Goal: Task Accomplishment & Management: Complete application form

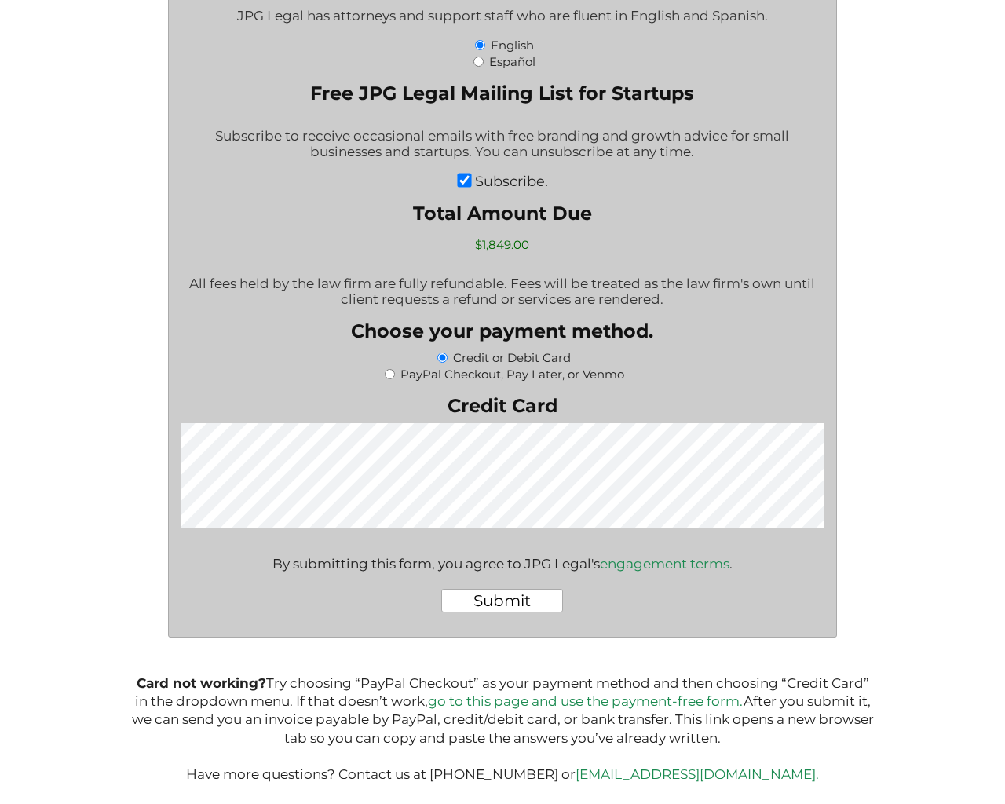
scroll to position [2935, 0]
type input "[URL][DOMAIN_NAME]"
type input "http://www.example.com"
type textarea "1"
select select "Andorra"
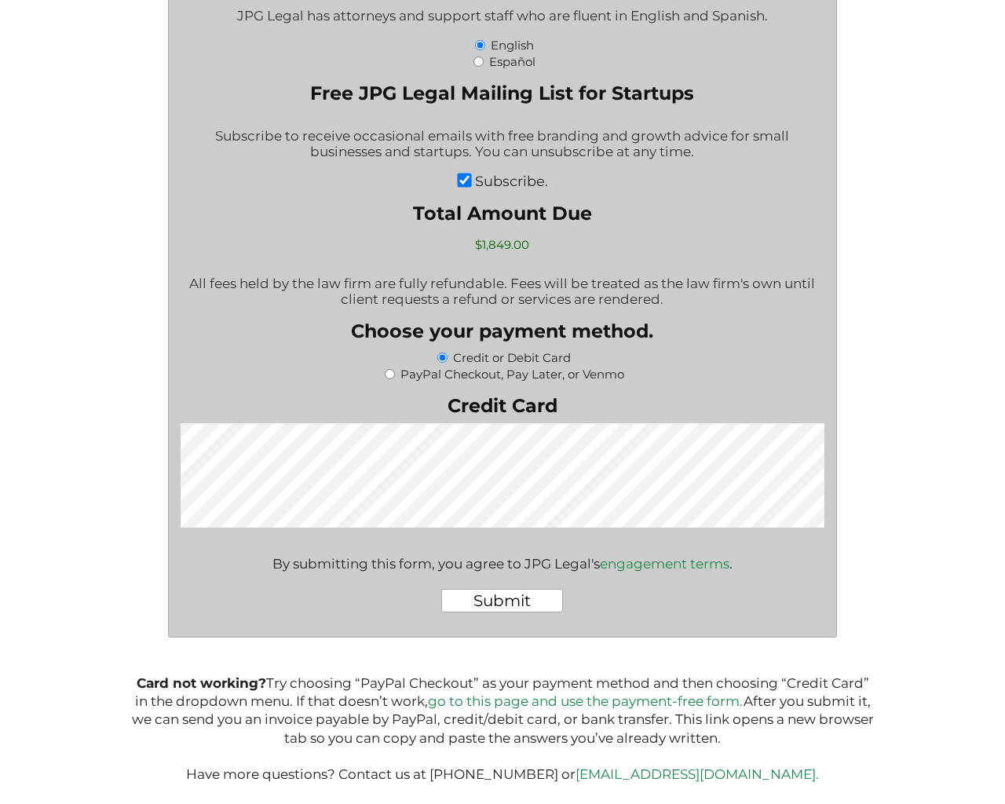
select select "Andorra"
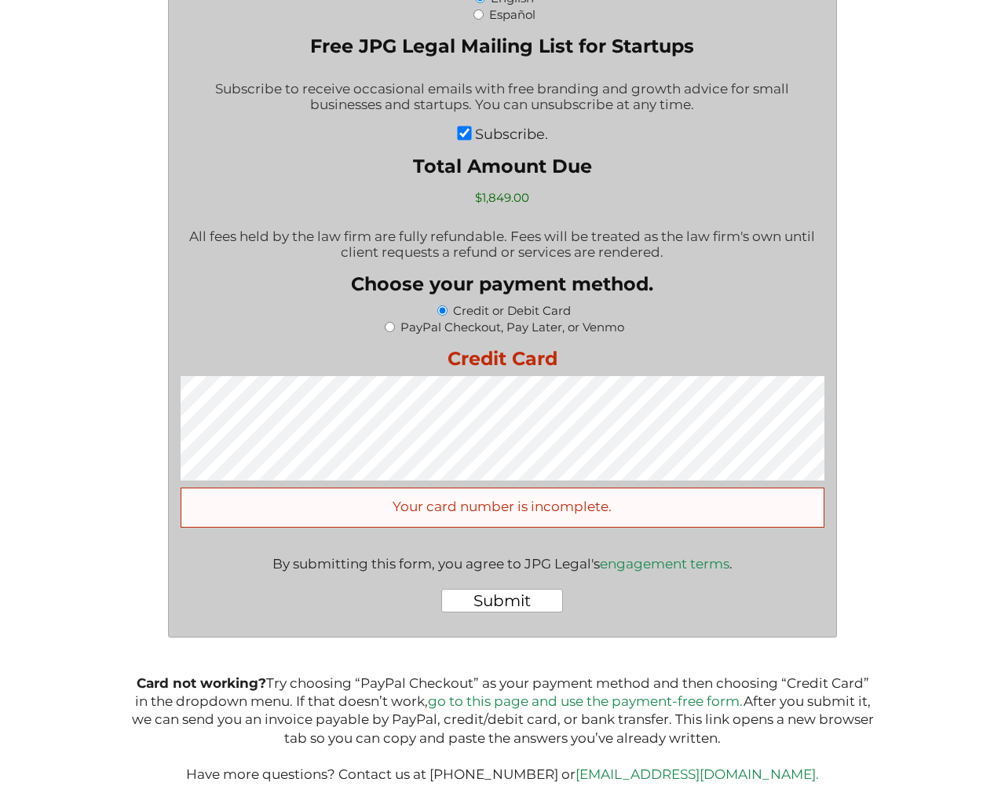
scroll to position [2982, 0]
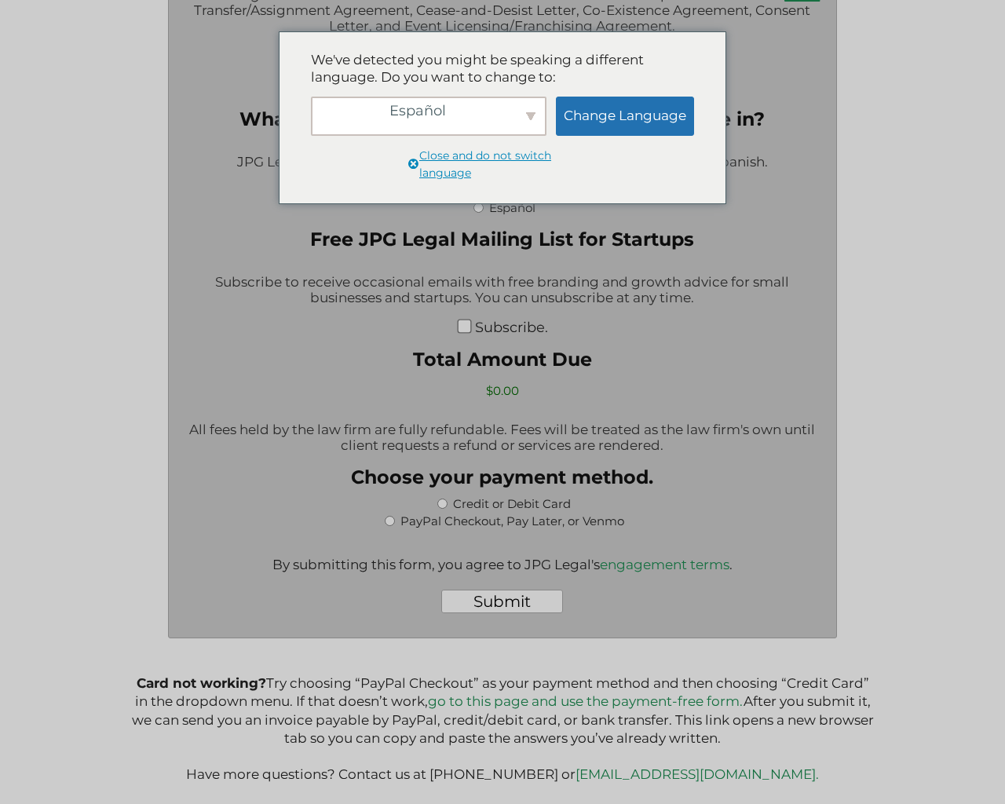
scroll to position [2483, 0]
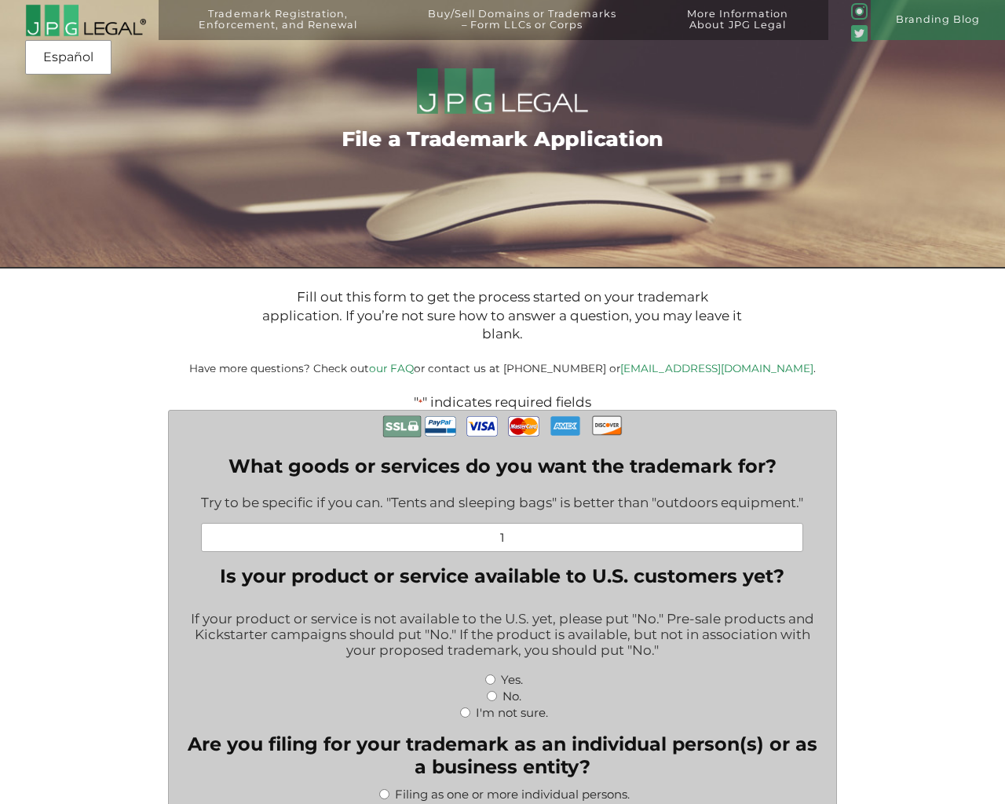
type input "http://www.example.com"
radio input "true"
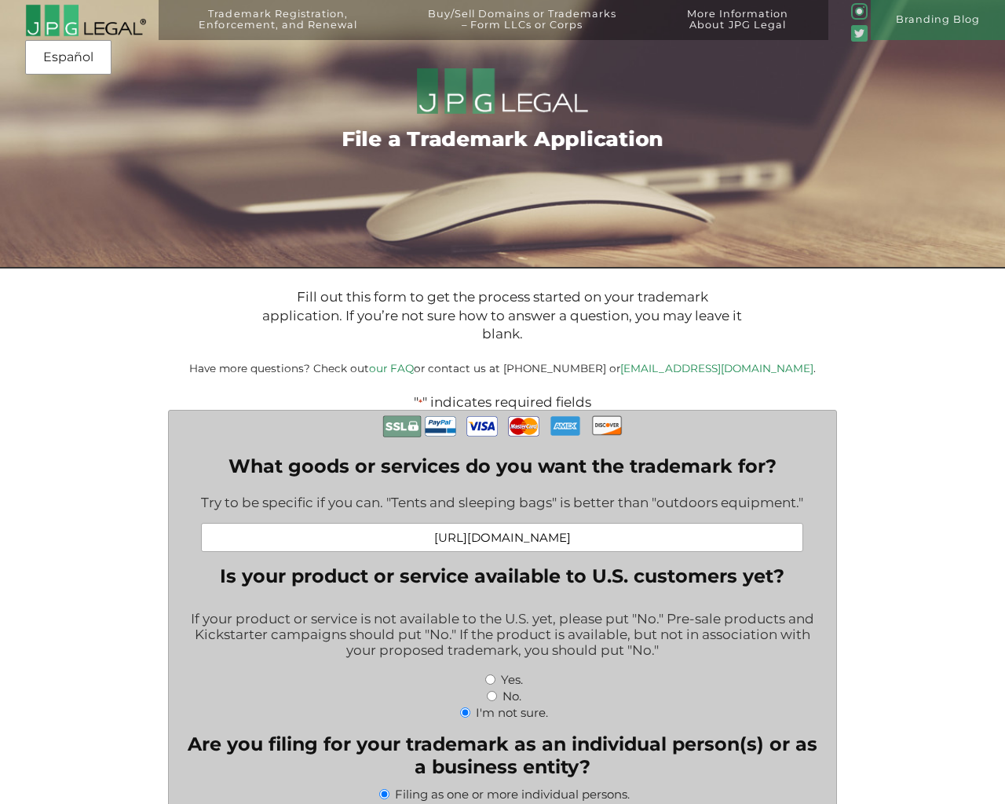
radio input "false"
radio input "true"
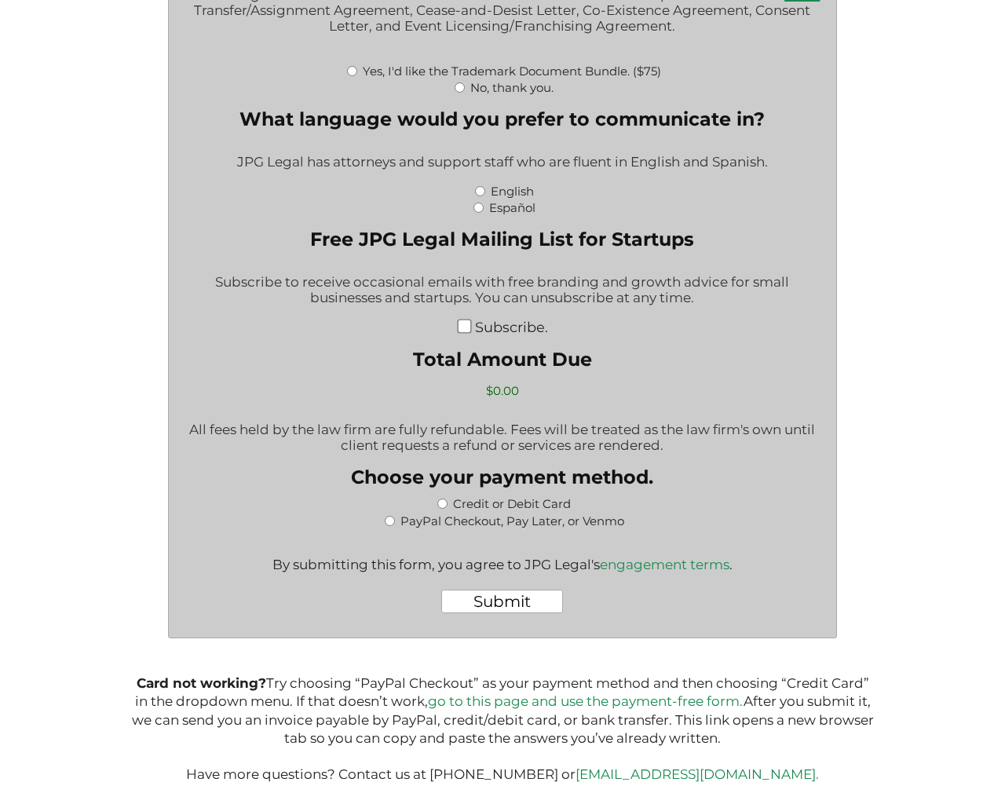
radio input "true"
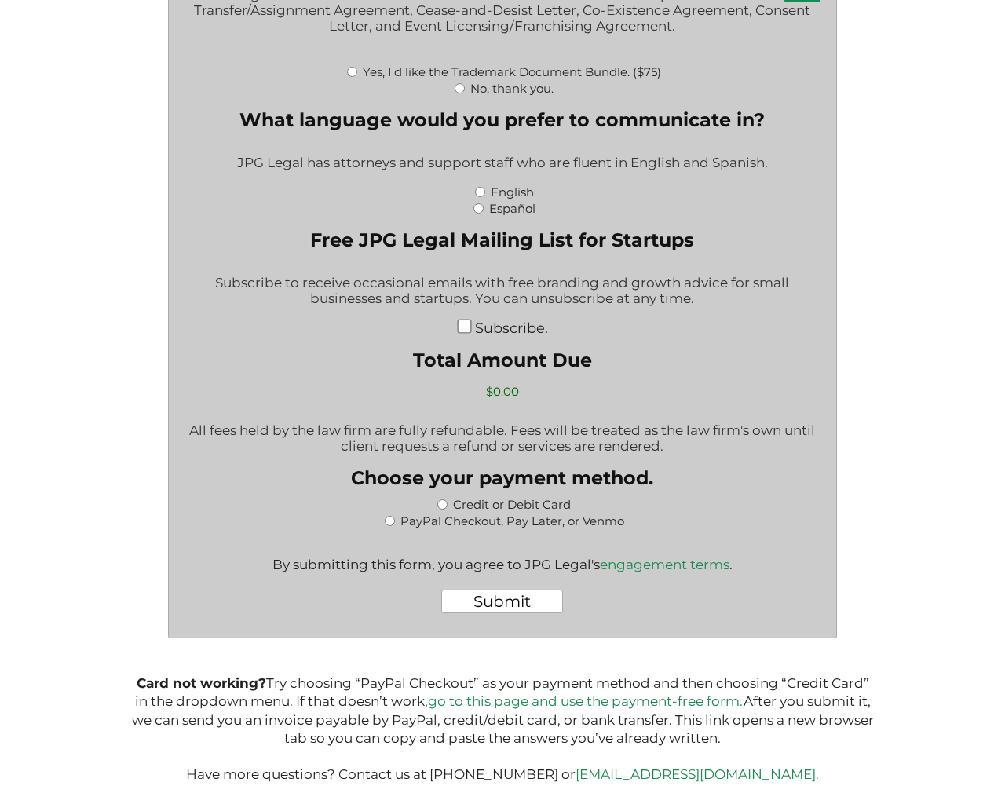
radio input "true"
radio input "false"
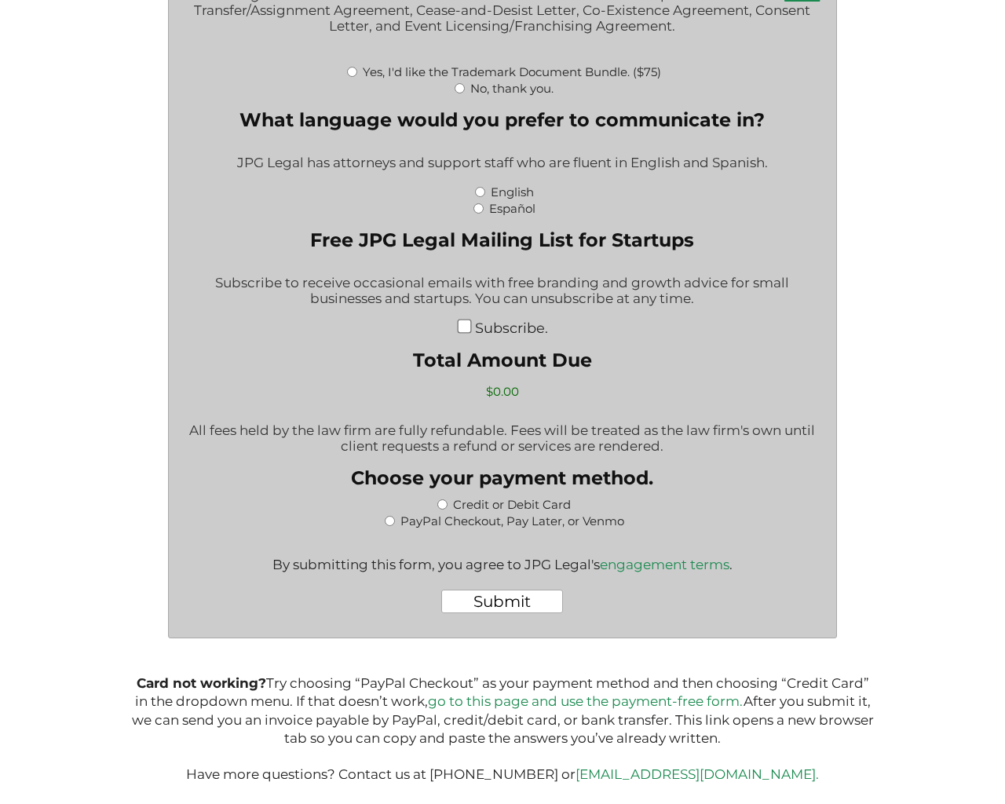
type input "CpjJwWHV"
type input "http://www.example.com"
radio input "true"
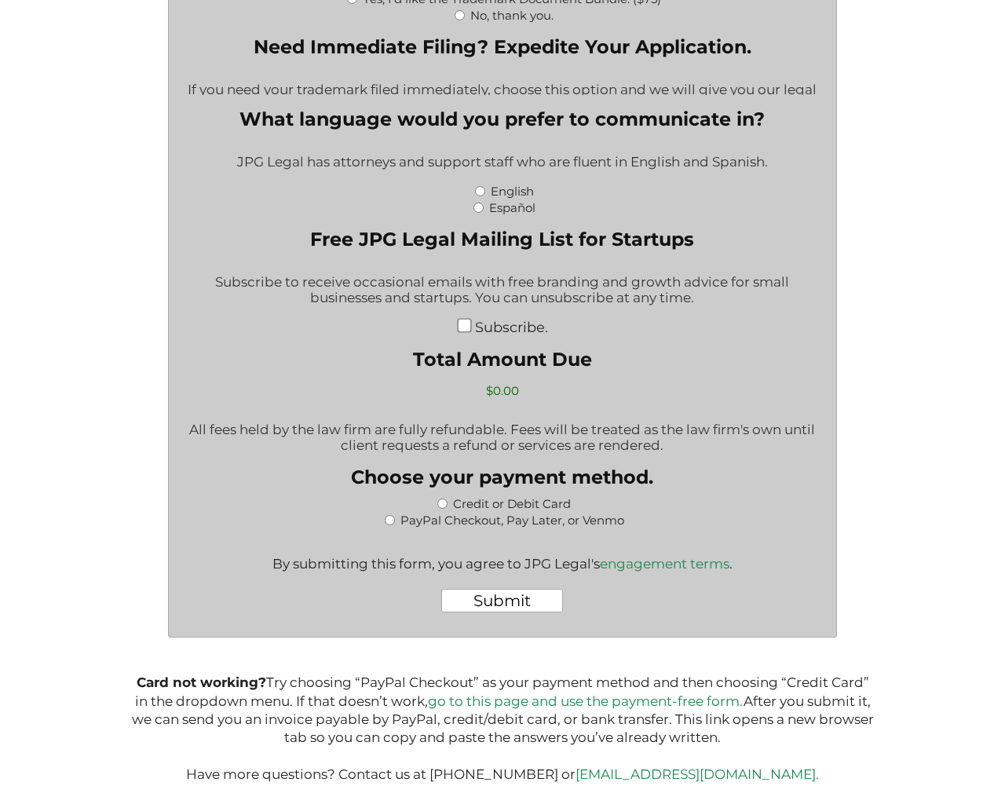
type input "$1,549.00"
radio input "true"
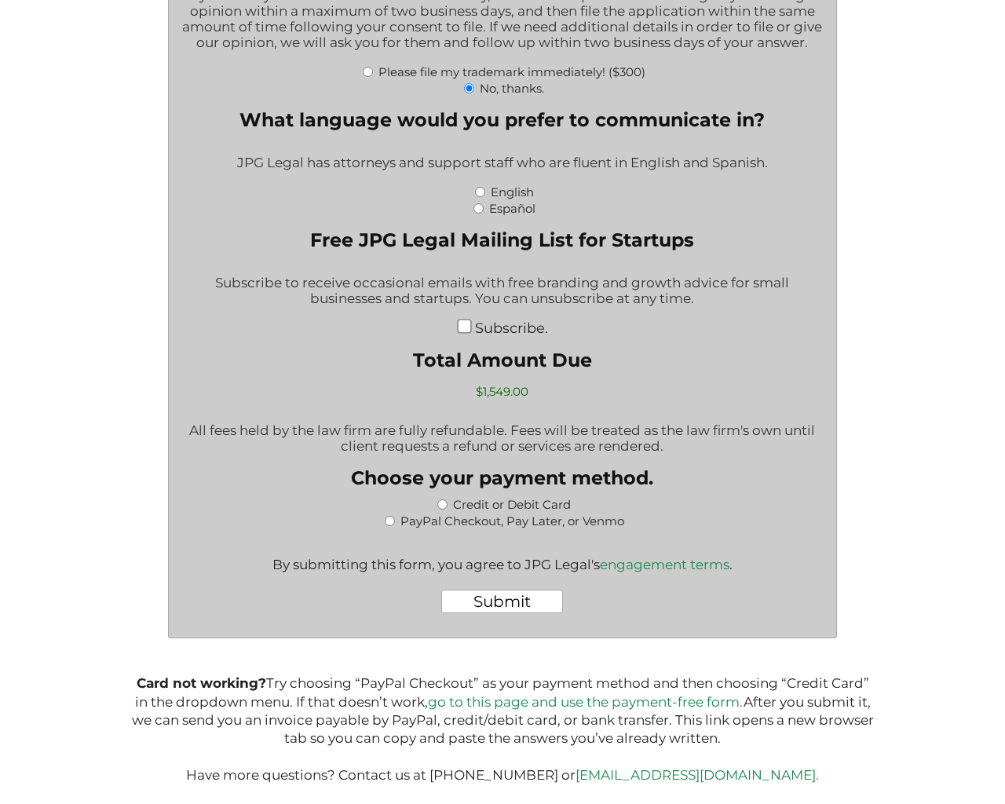
radio input "false"
type input "$1,549.00"
radio input "true"
radio input "false"
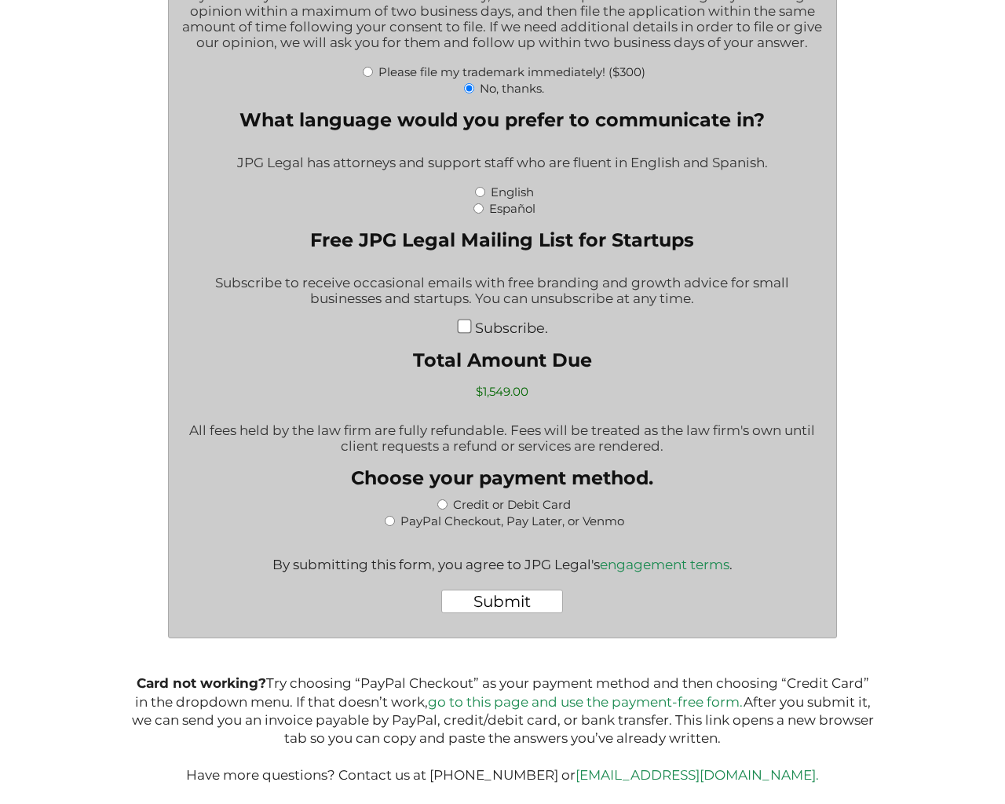
radio input "false"
type input "$949.00"
radio input "true"
radio input "false"
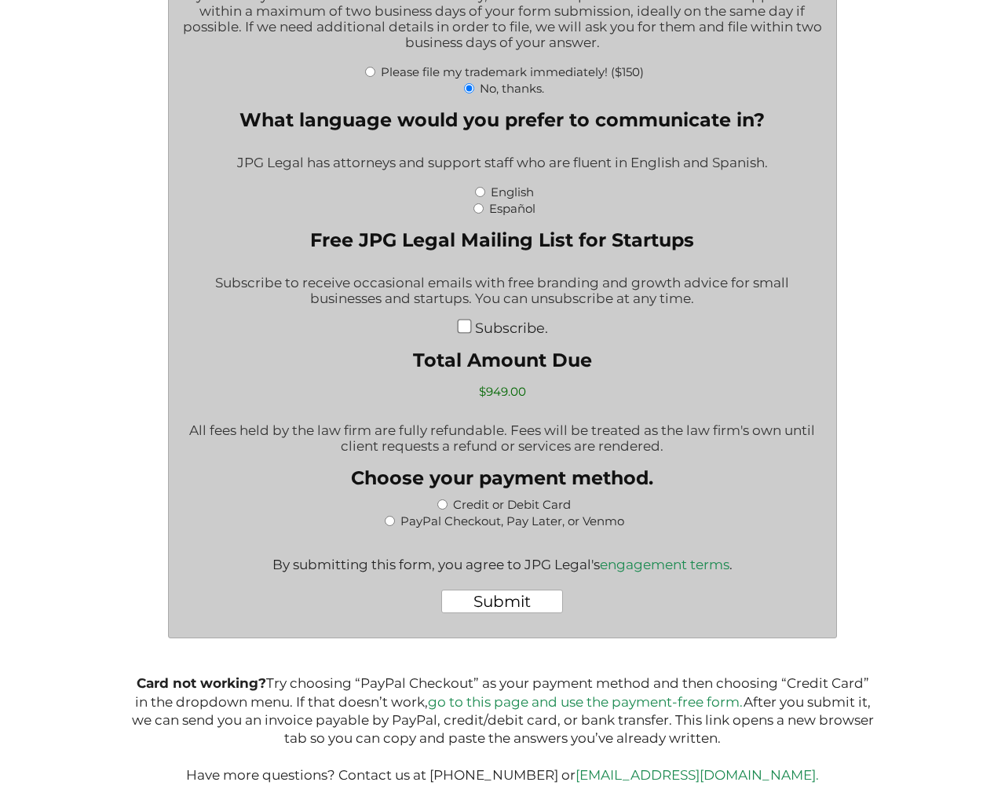
type input "$949.00"
radio input "true"
radio input "false"
type input "$450.00"
radio input "true"
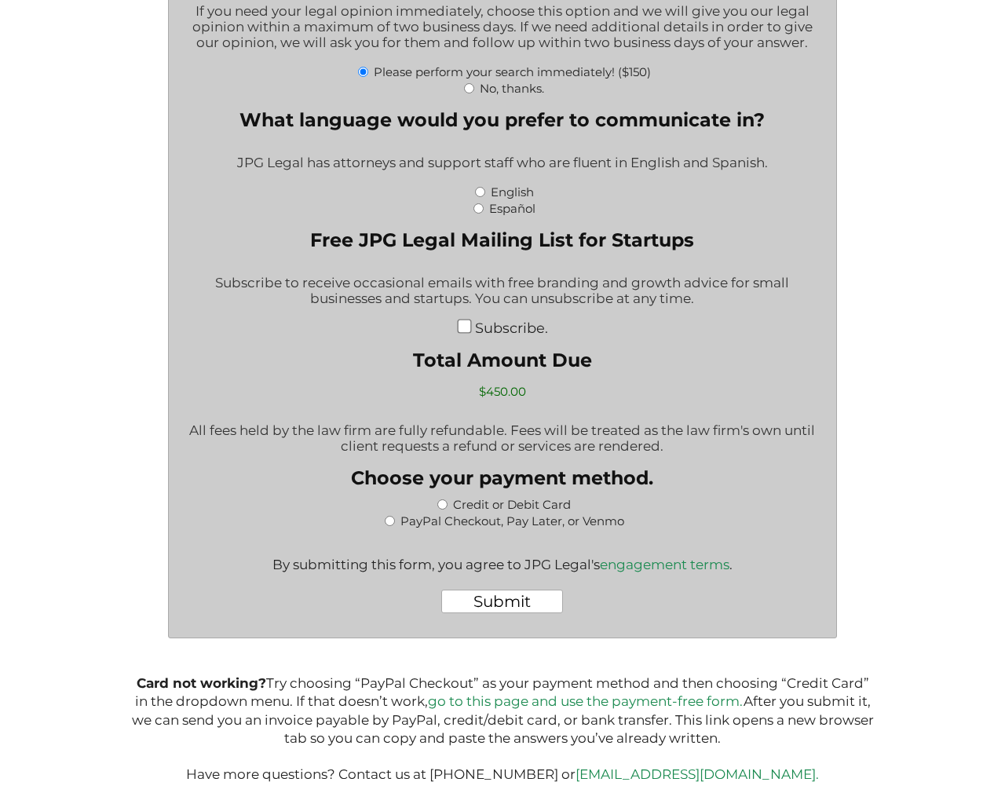
radio input "true"
radio input "false"
type input "$450.00"
radio input "true"
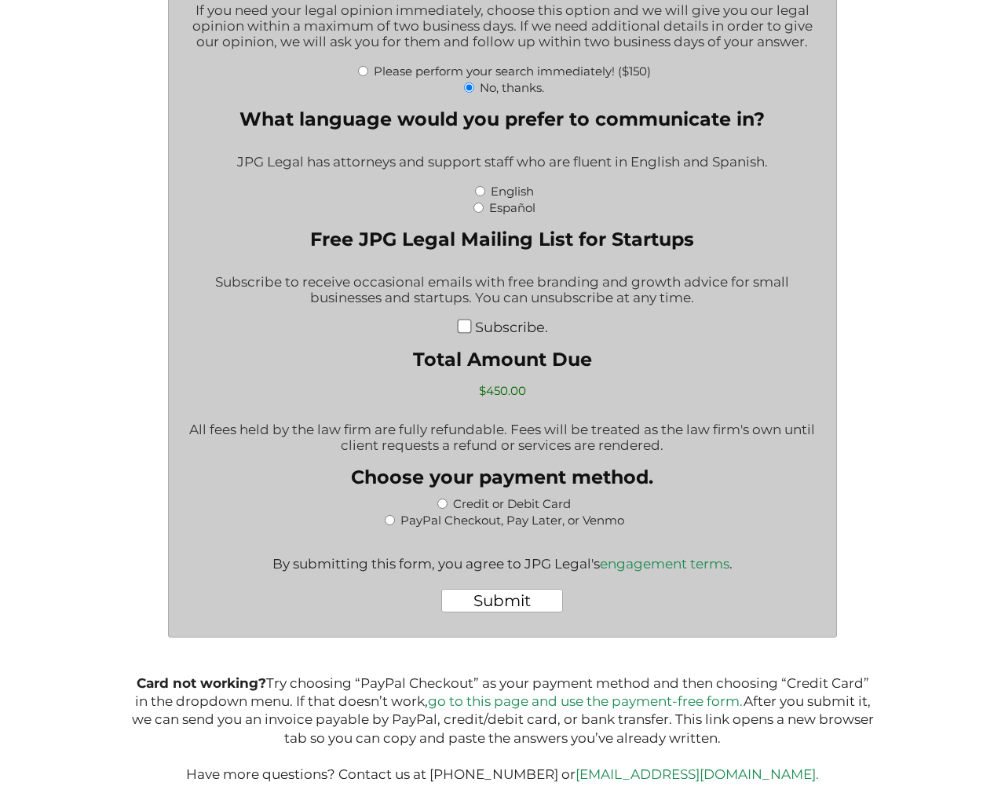
radio input "false"
radio input "true"
type textarea "1"
type input "$1,199.00"
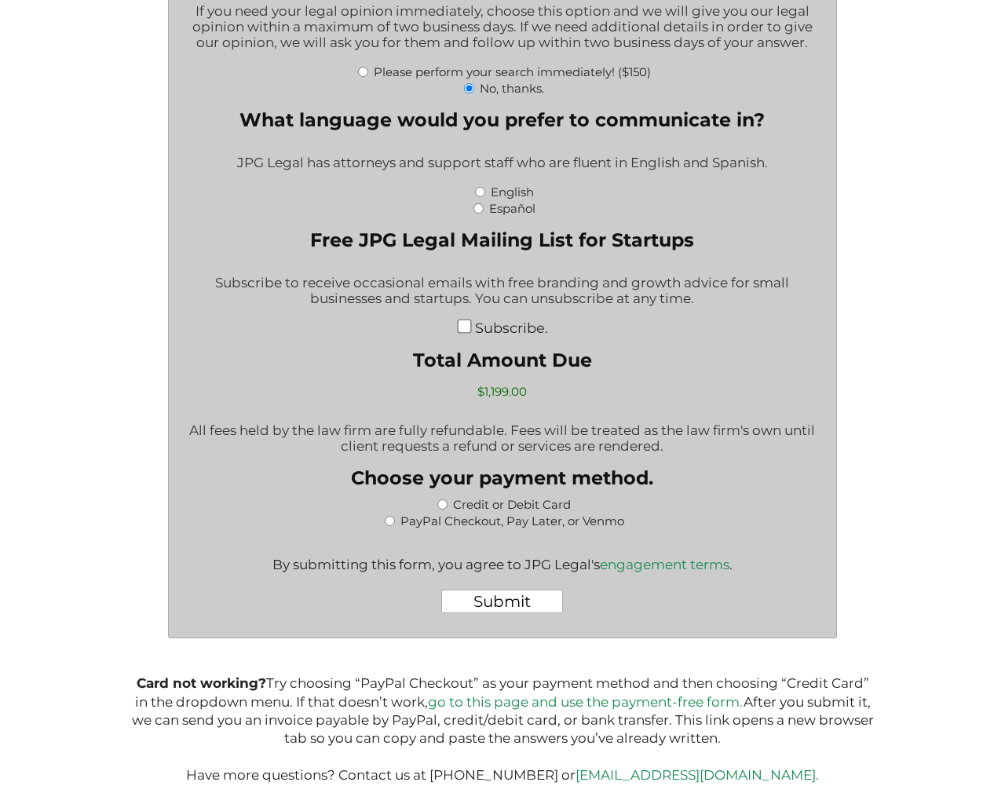
radio input "true"
radio input "false"
type input "$1,199.00"
radio input "true"
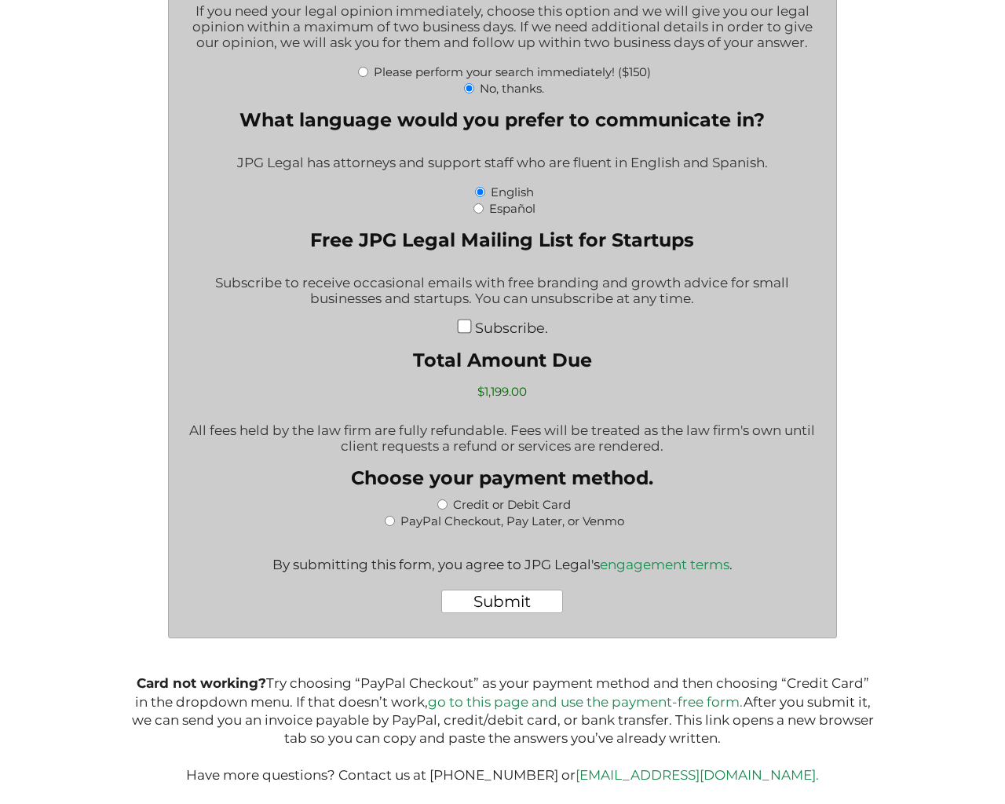
radio input "true"
checkbox input "false"
radio input "true"
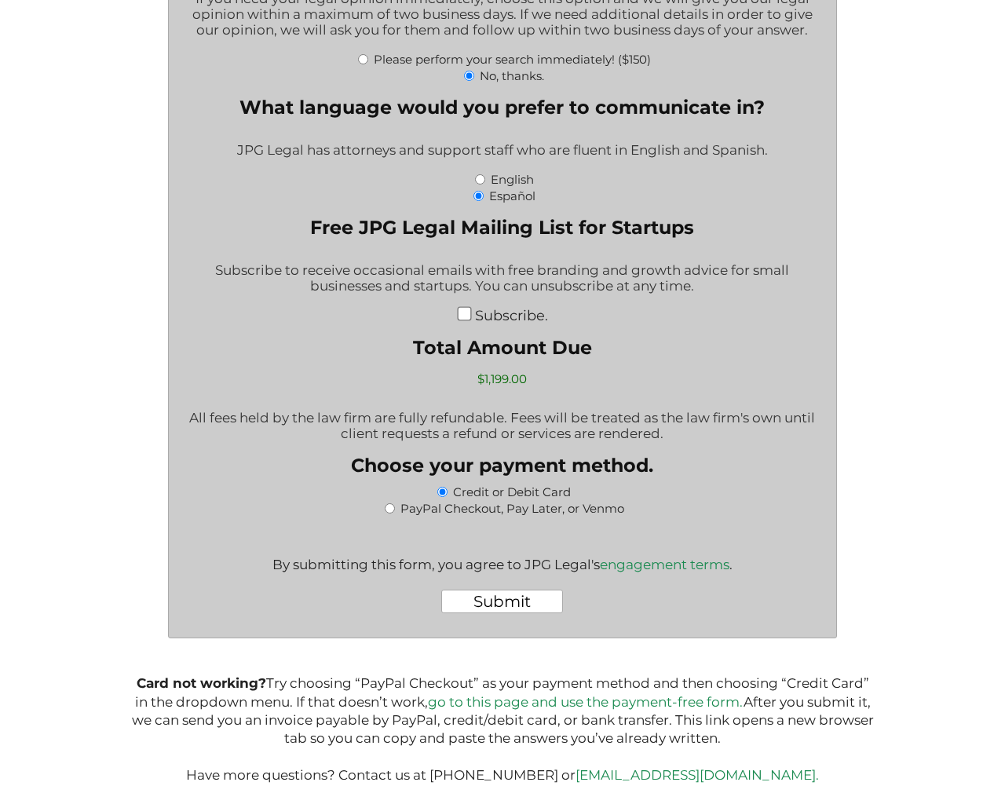
radio input "false"
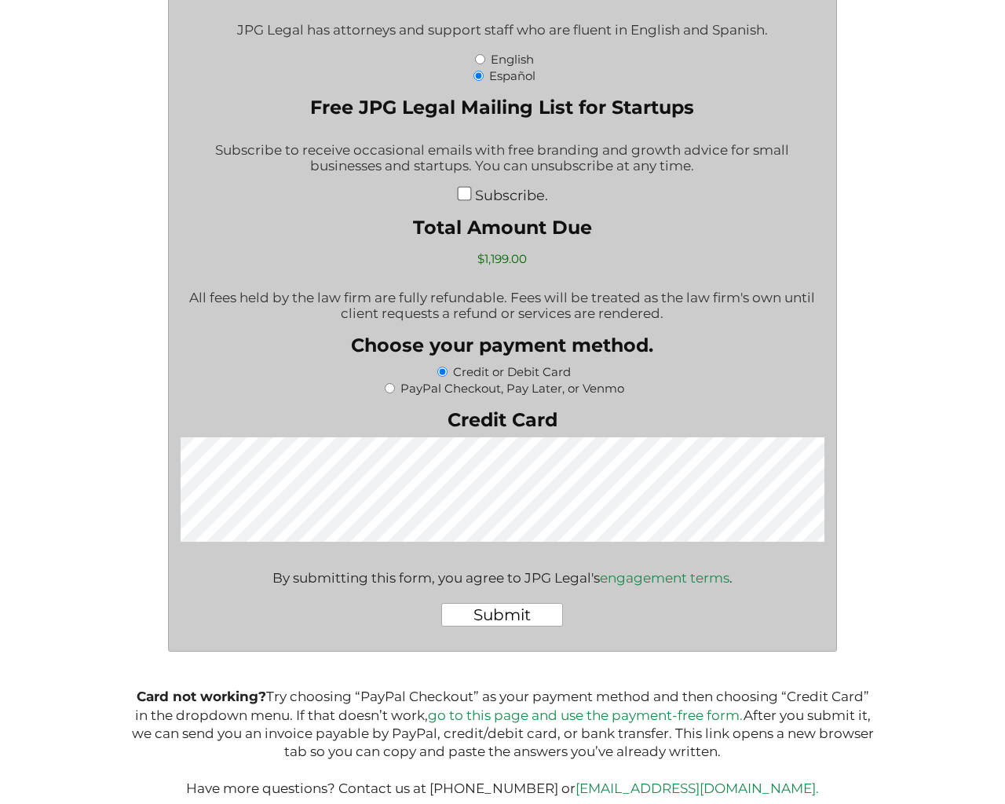
scroll to position [3389, 0]
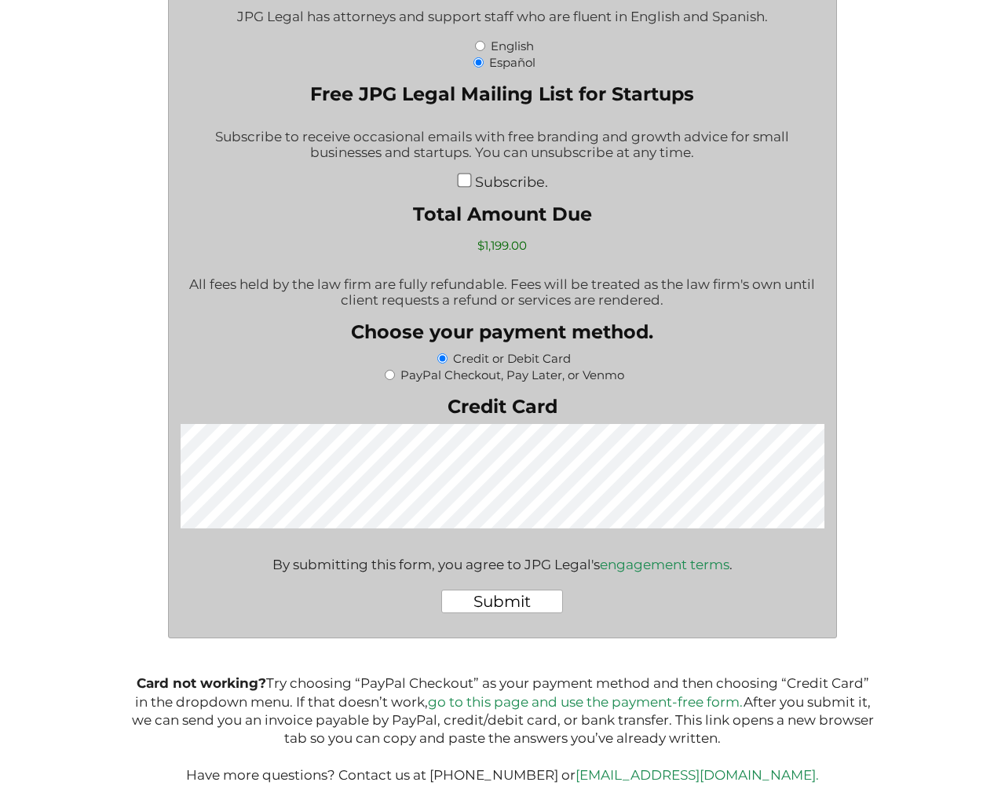
radio input "true"
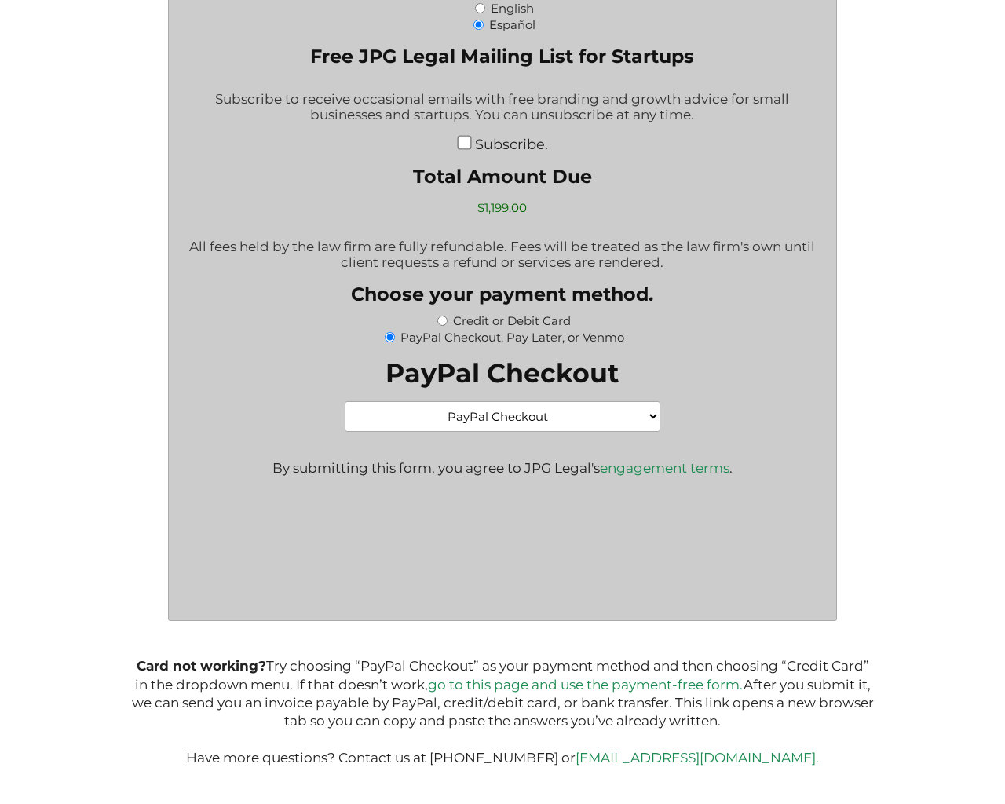
scroll to position [13, 0]
radio input "true"
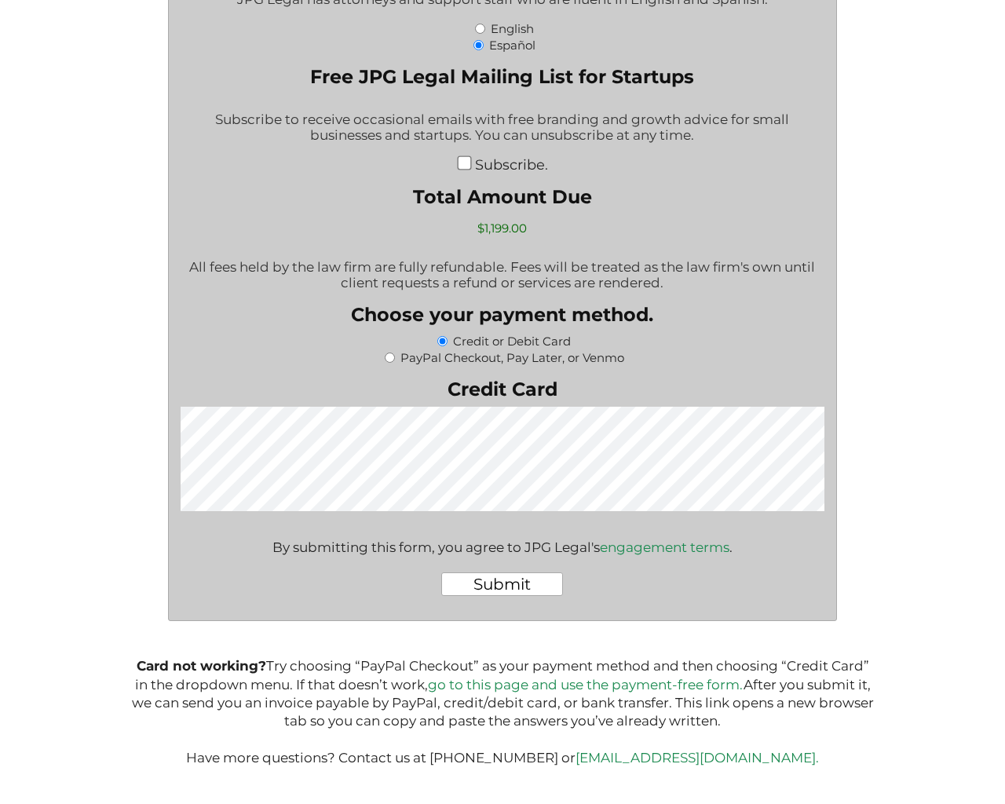
scroll to position [3356, 0]
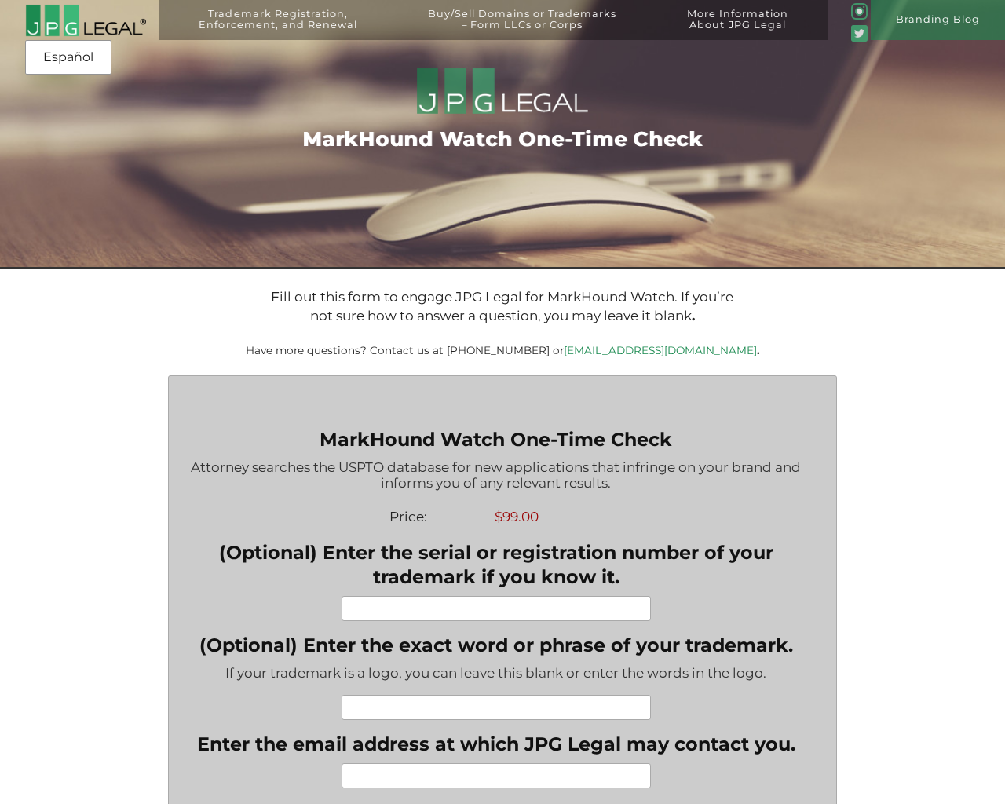
scroll to position [1020, 0]
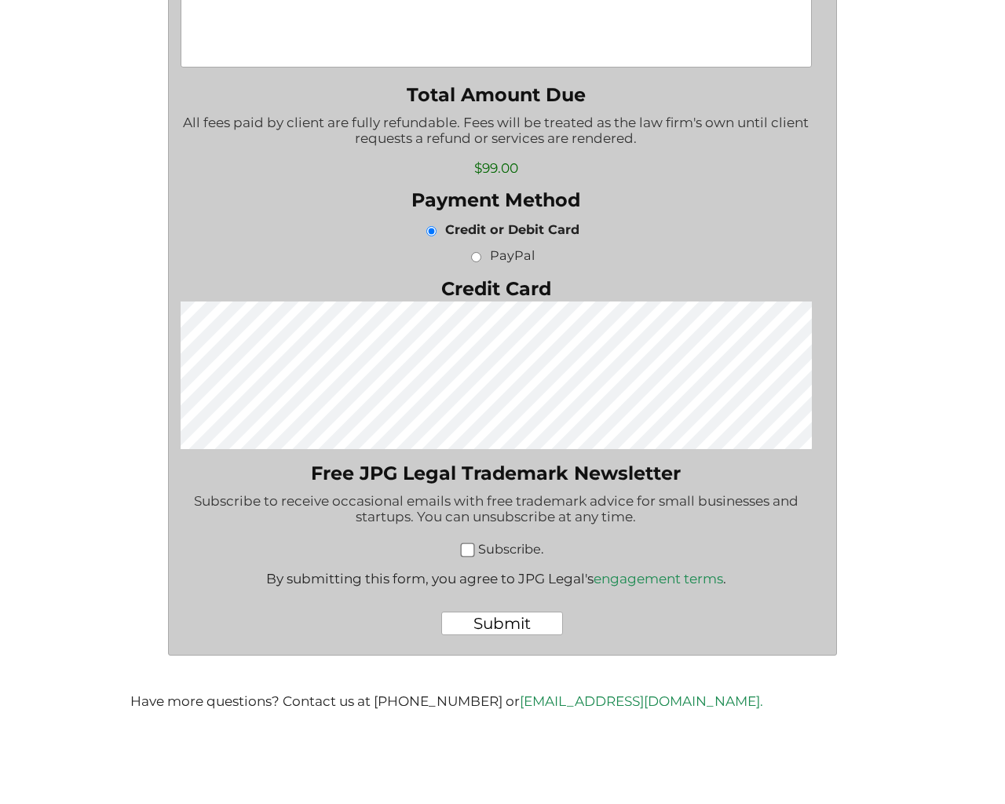
scroll to position [1020, 0]
type input "1"
type input "[EMAIL_ADDRESS][DOMAIN_NAME]"
type textarea "1"
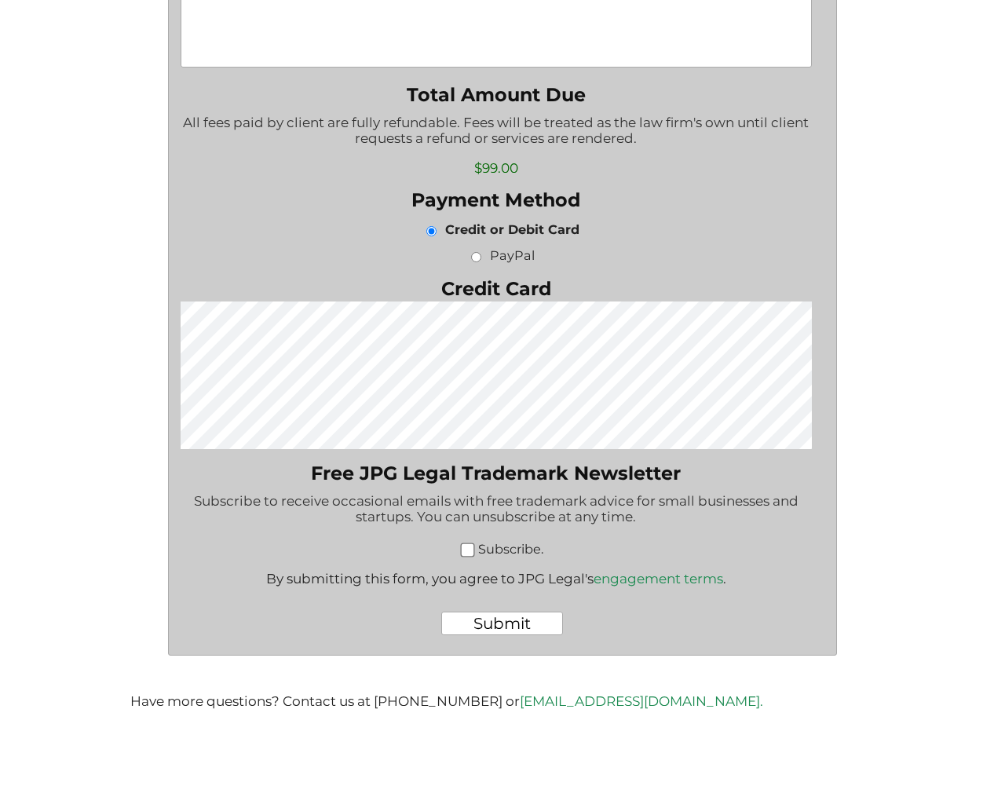
radio input "true"
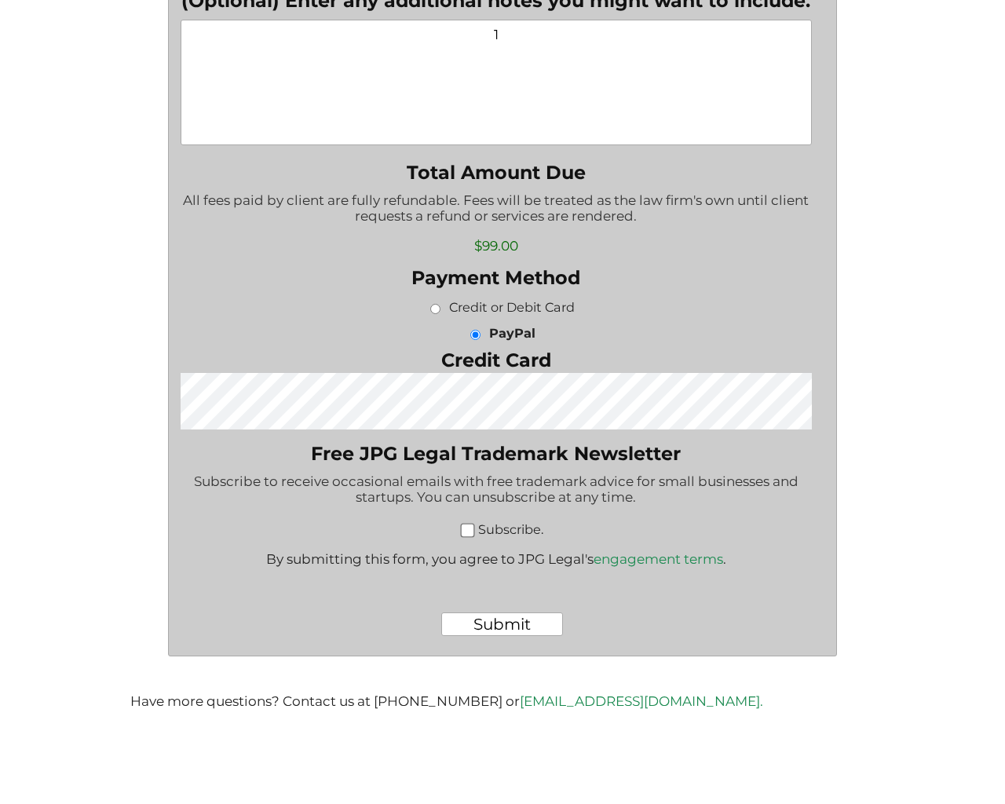
scroll to position [869, 0]
checkbox input "false"
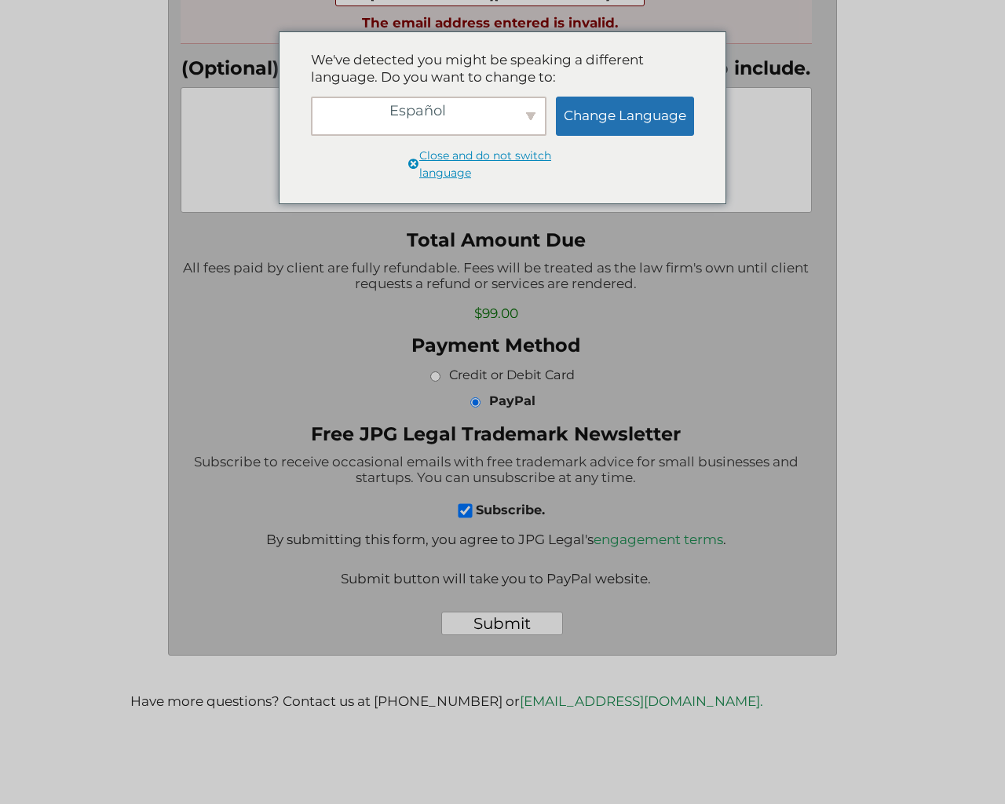
scroll to position [995, 0]
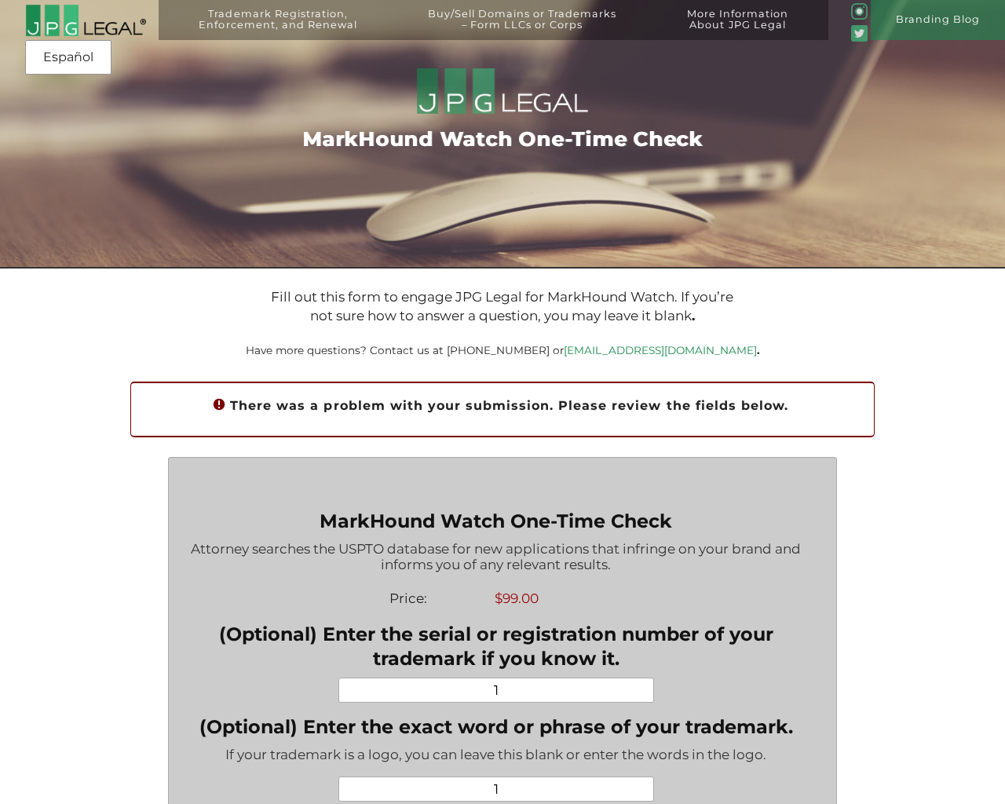
type textarea "1"
radio input "true"
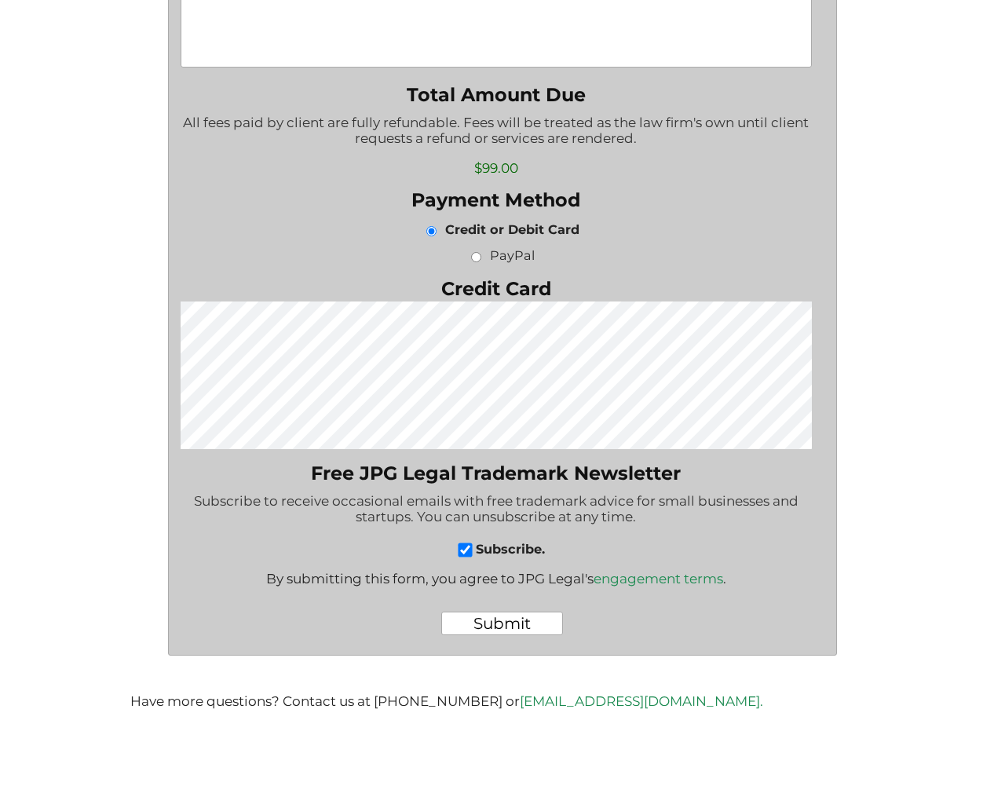
radio input "true"
checkbox input "true"
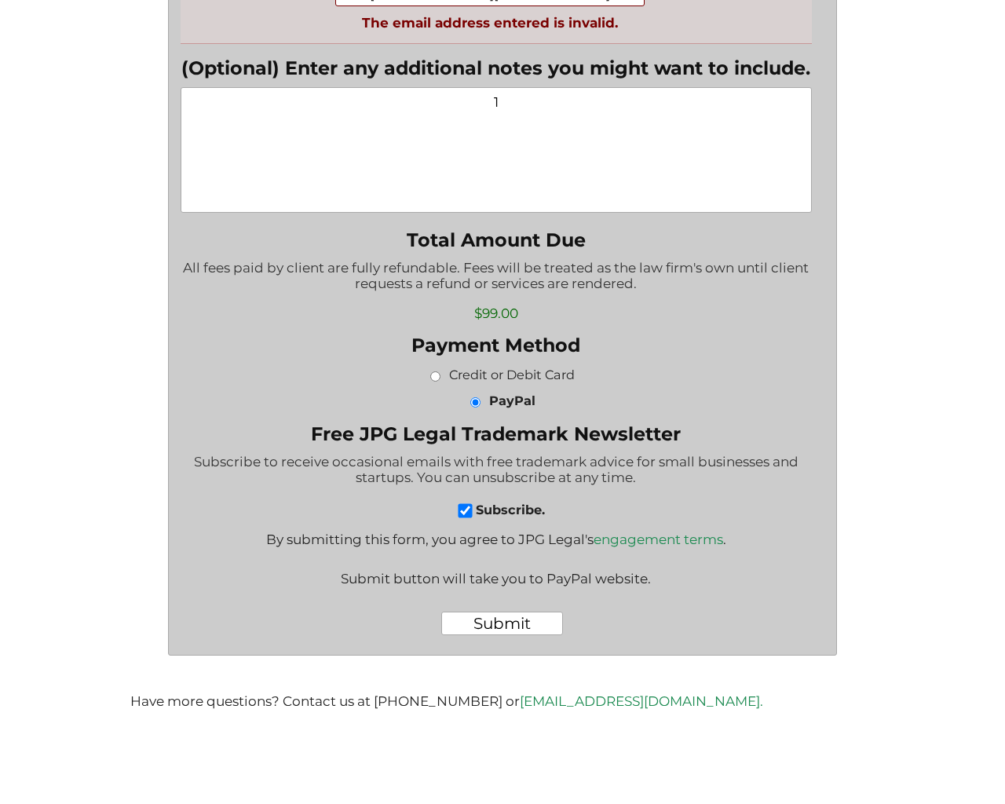
scroll to position [995, 0]
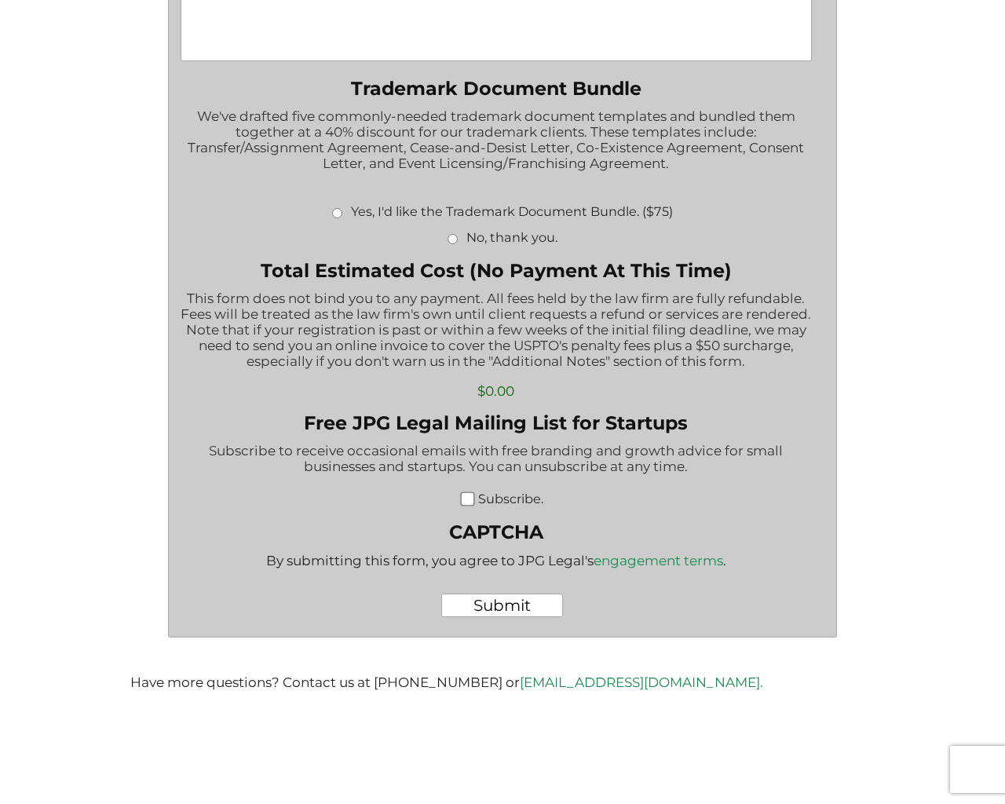
scroll to position [1435, 0]
radio input "true"
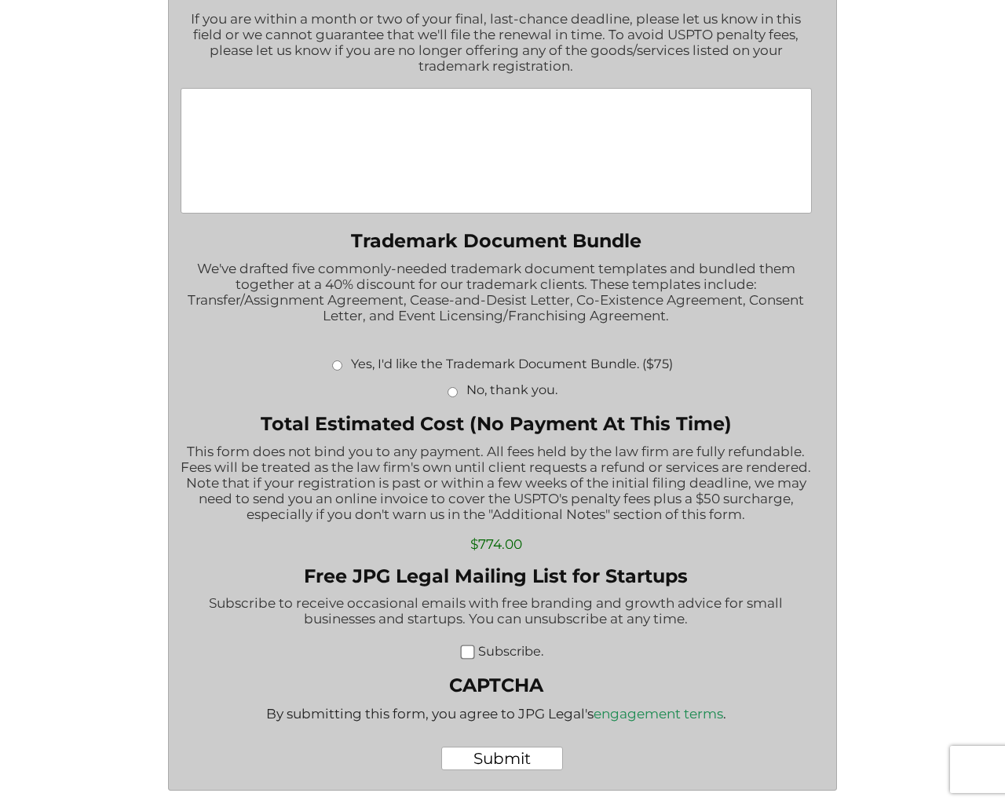
radio input "false"
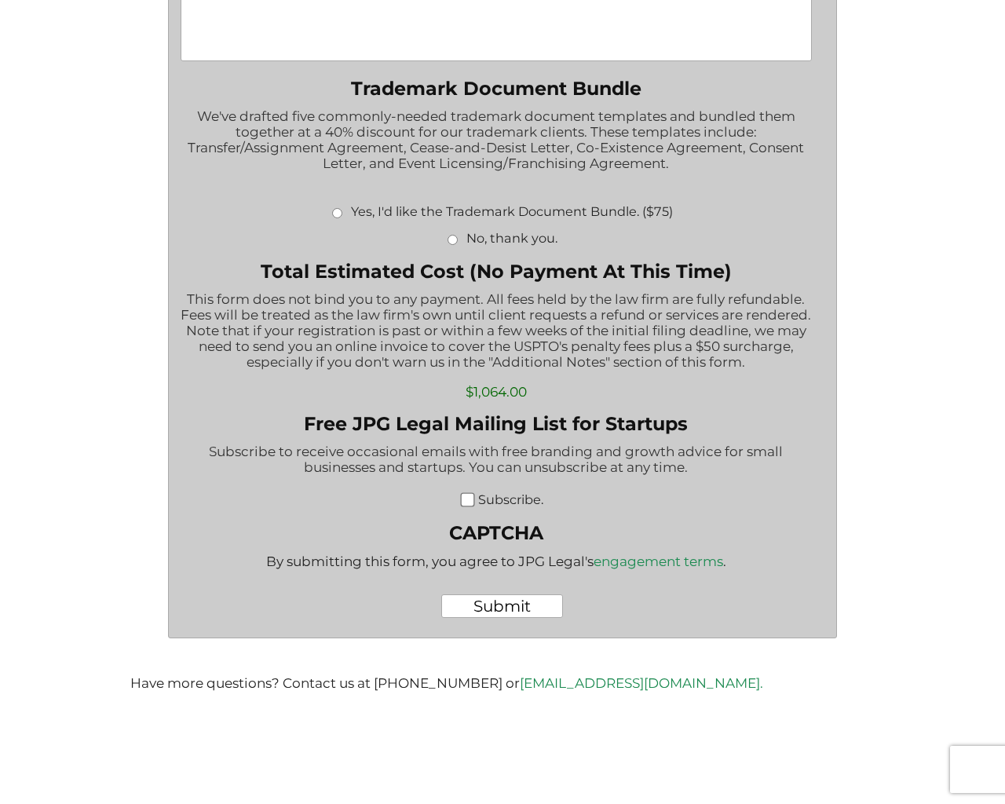
scroll to position [1586, 0]
type input "1"
type input "[EMAIL_ADDRESS][DOMAIN_NAME]"
type input "1"
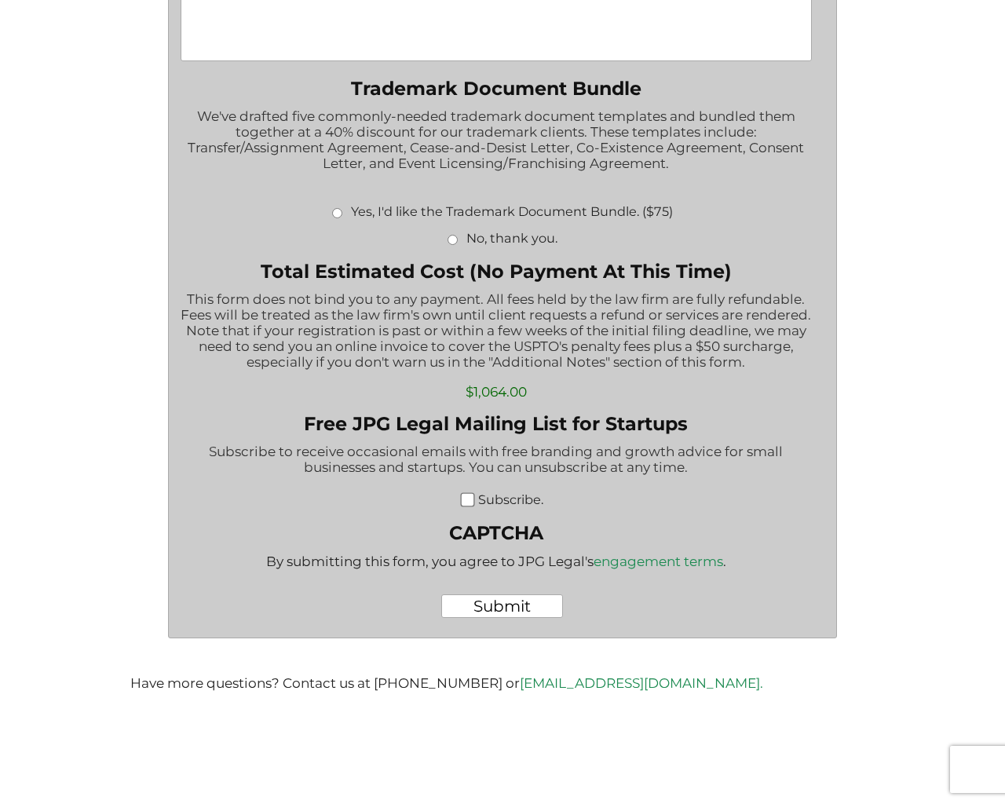
type textarea "1"
radio input "true"
radio input "false"
checkbox input "false"
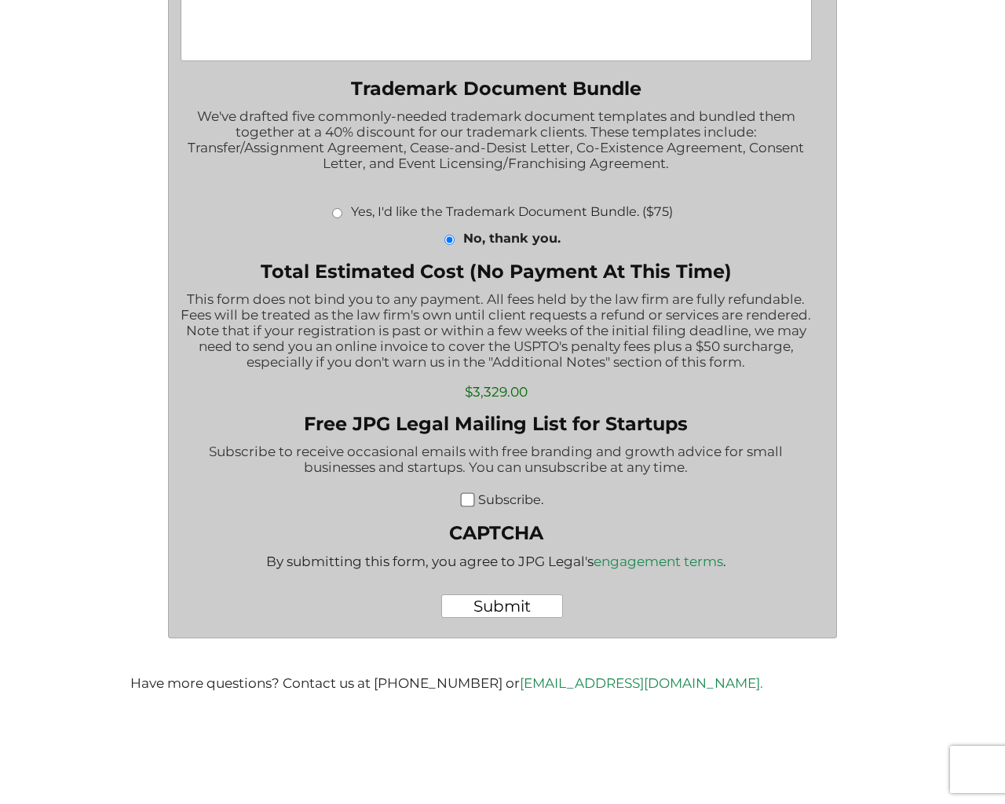
select select "6 Classes ($4440)|4440"
select select "Yes, for one class. ($500)|500"
select select "6 Classes ($4440)|4440"
select select "Yes, for five classes. ($1500)|1500"
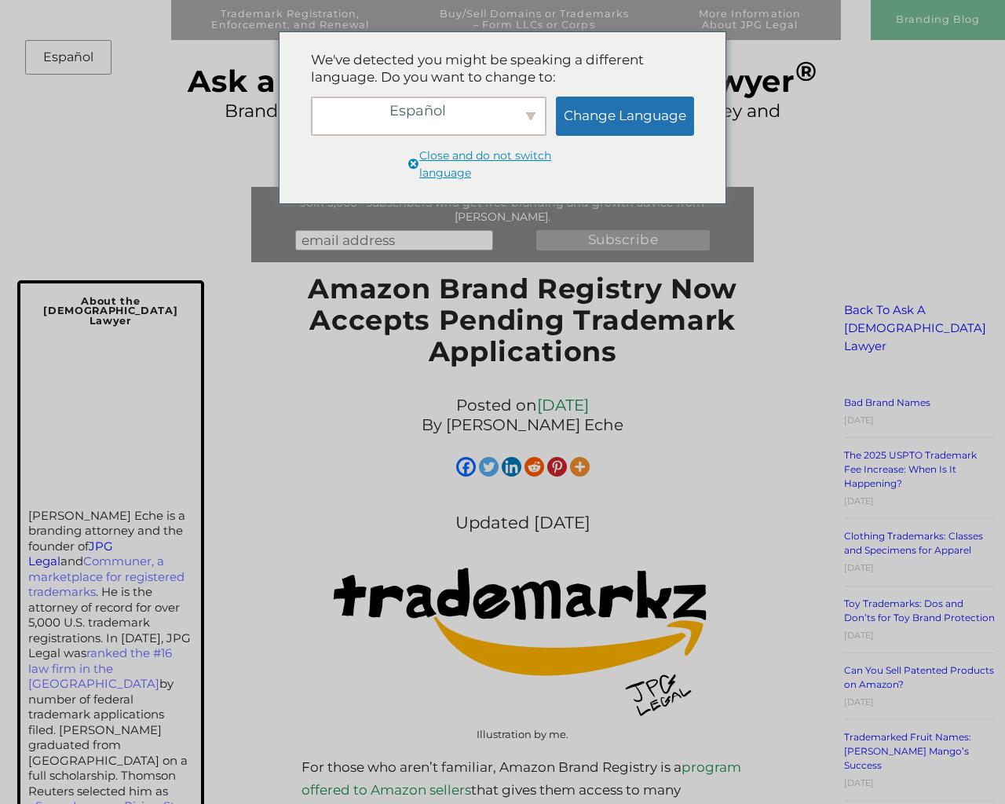
scroll to position [4491, 0]
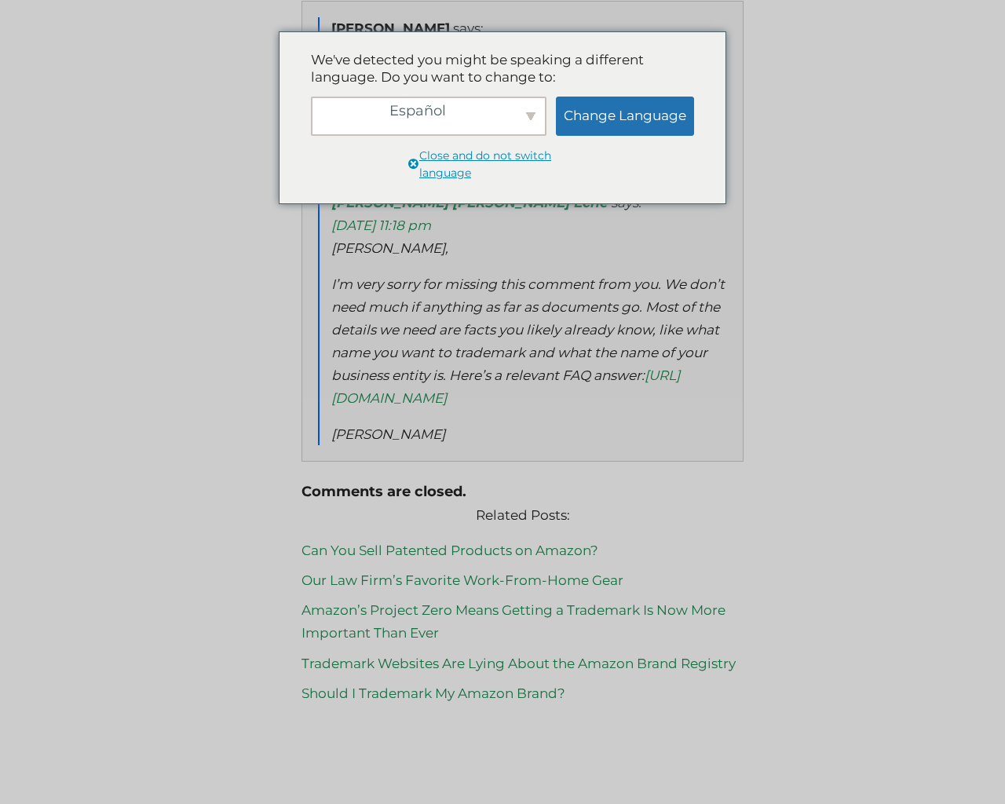
scroll to position [4491, 0]
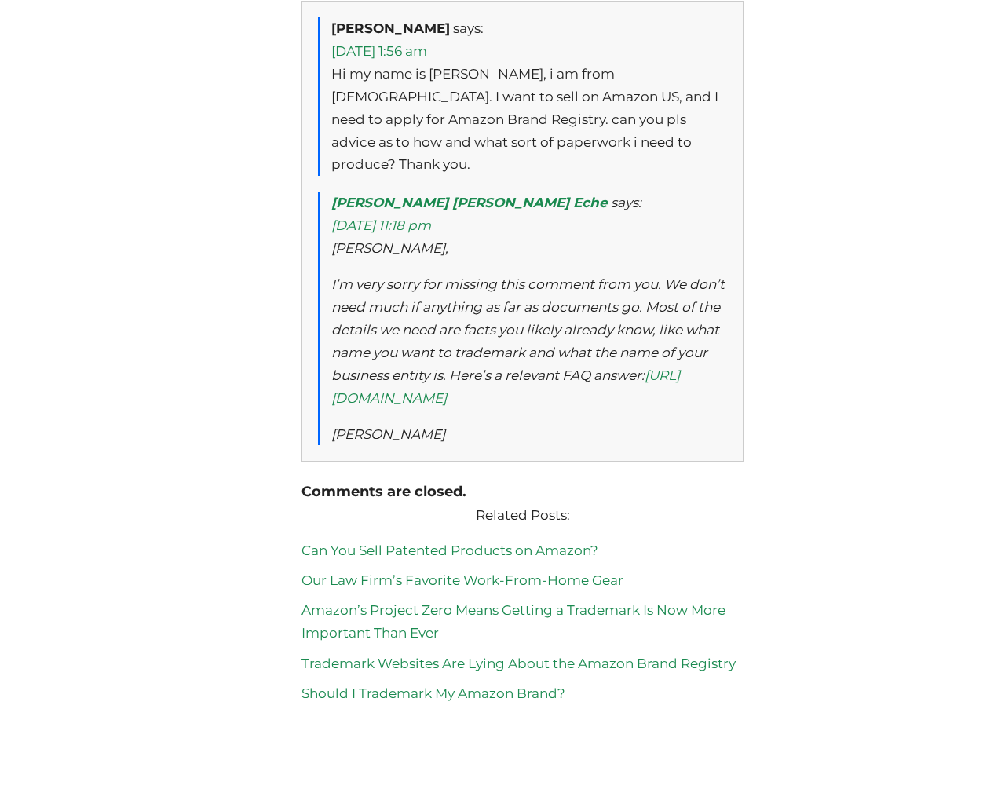
type input "[EMAIL_ADDRESS][DOMAIN_NAME]"
type input "1"
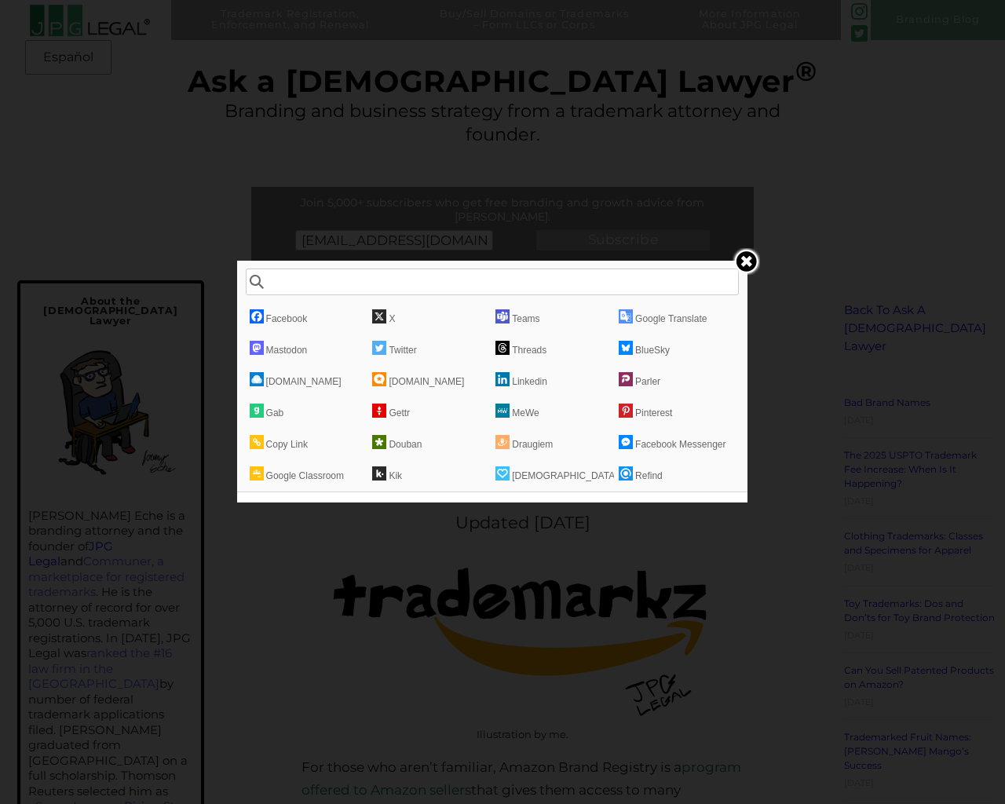
scroll to position [4491, 0]
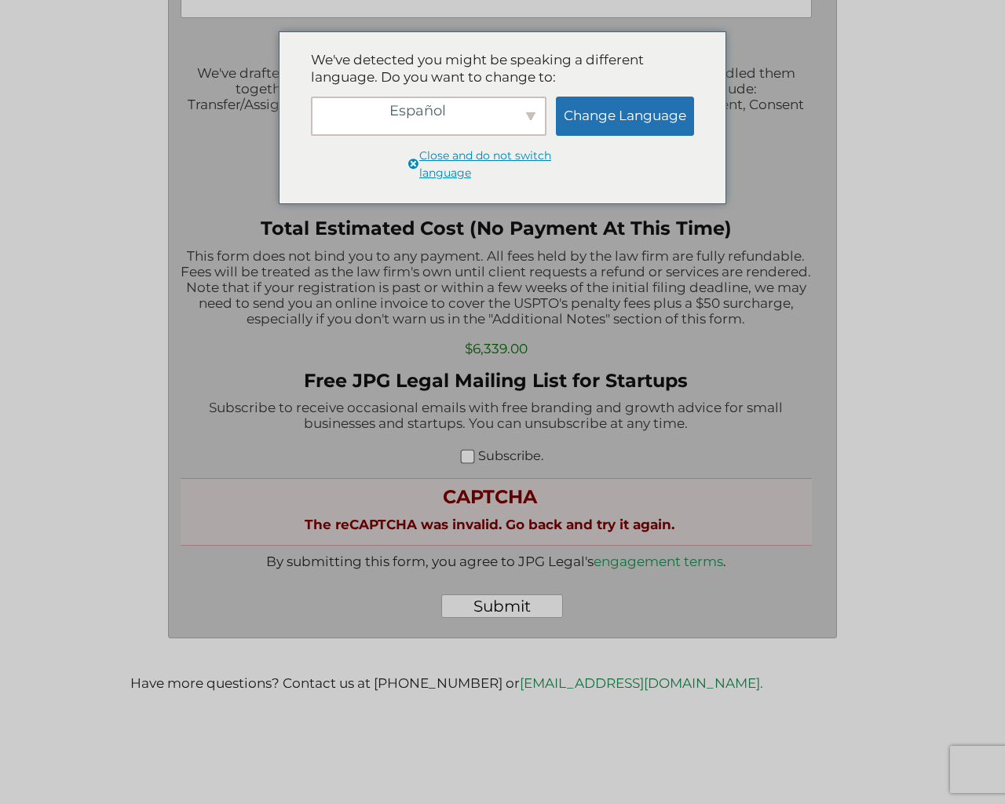
scroll to position [1755, 0]
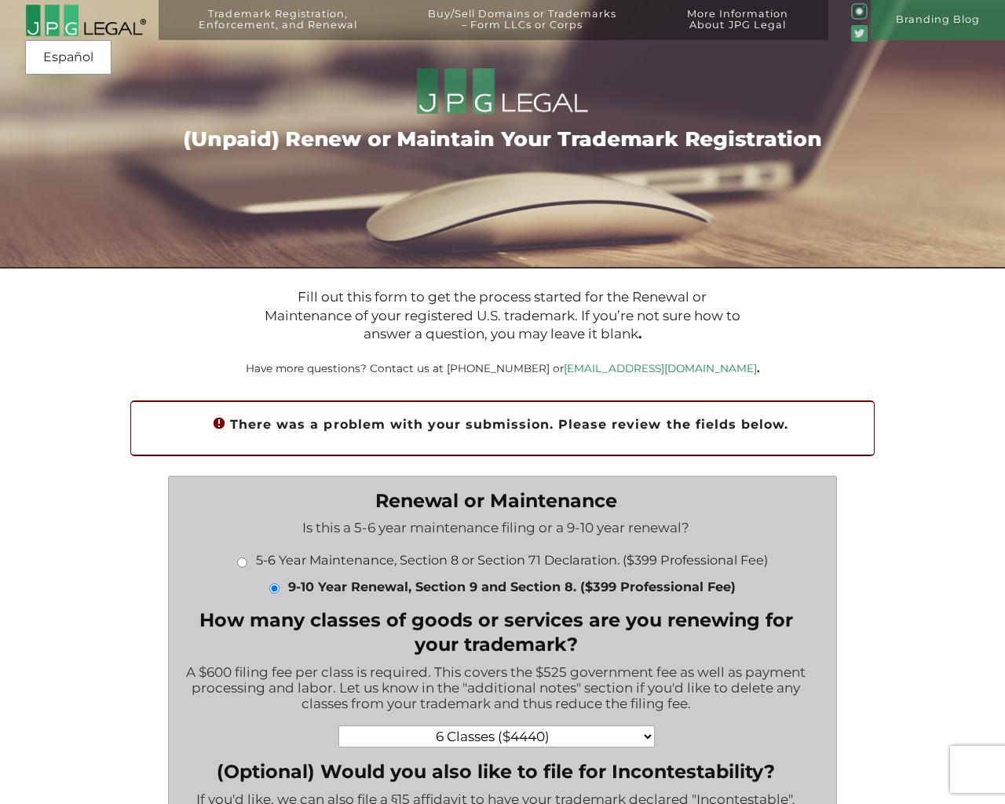
radio input "true"
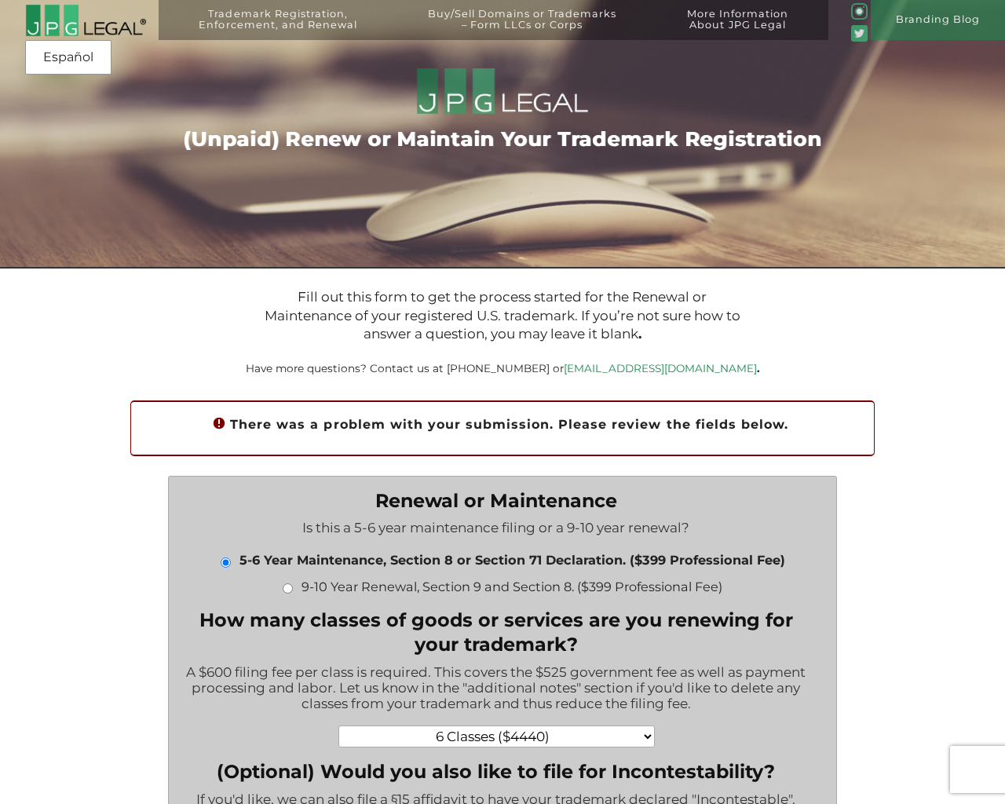
select select "1 Class ($665)|665"
radio input "true"
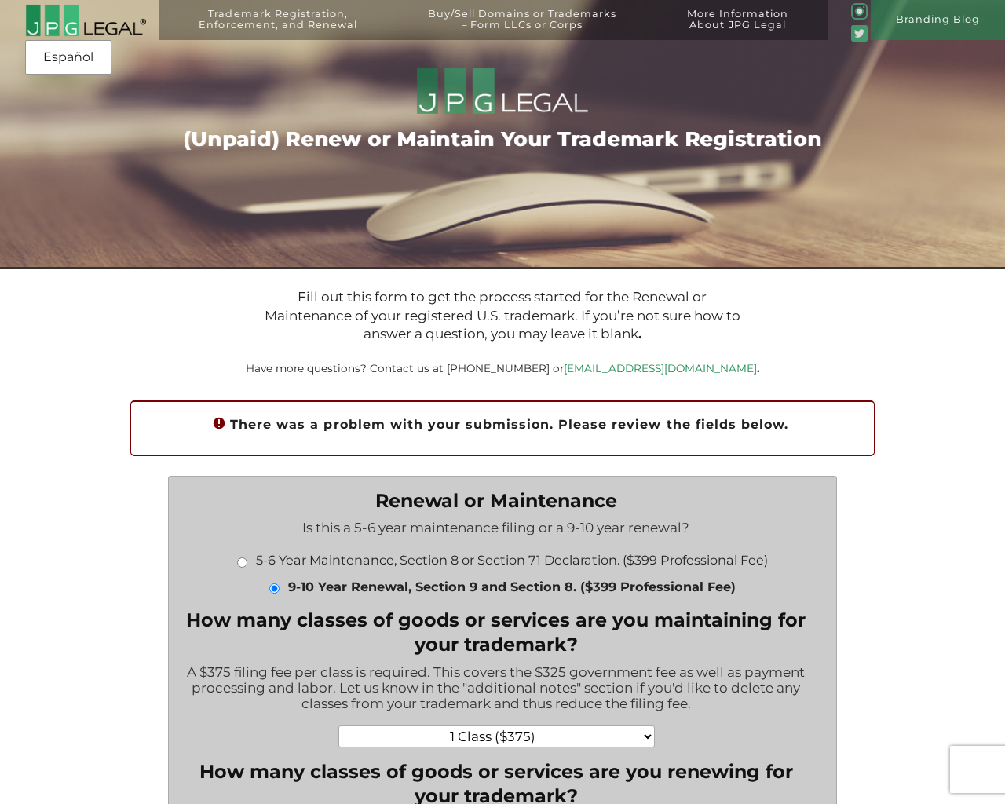
scroll to position [1755, 0]
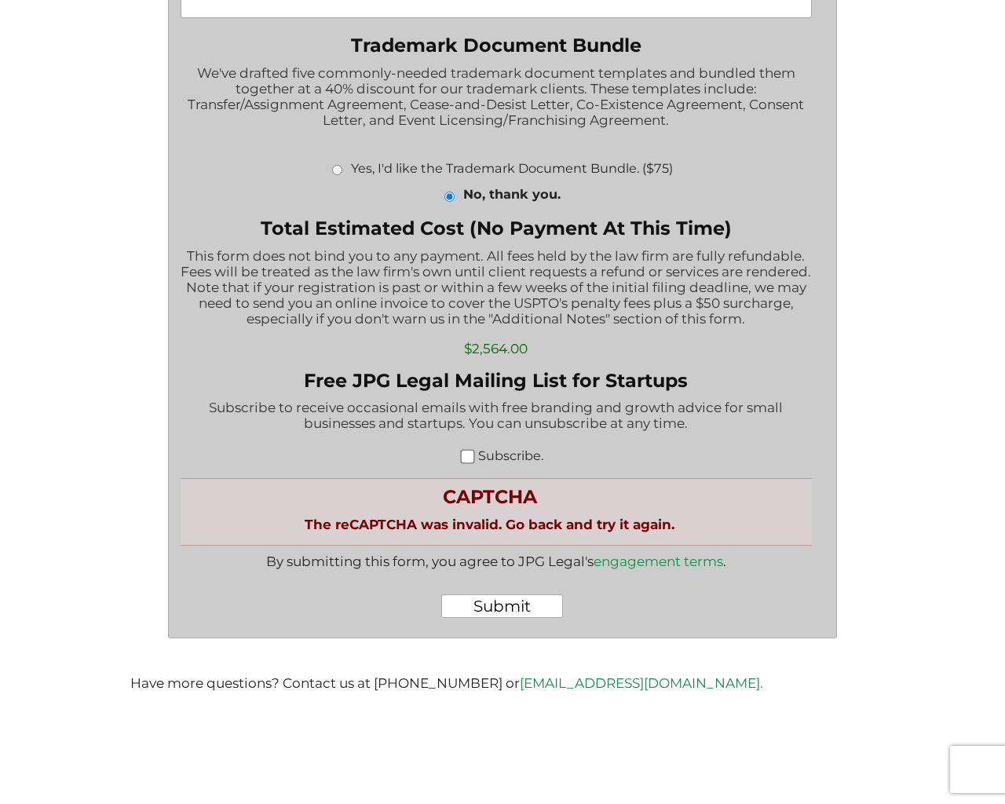
radio input "true"
radio input "false"
checkbox input "false"
select select "6 Classes ($4440)|4440"
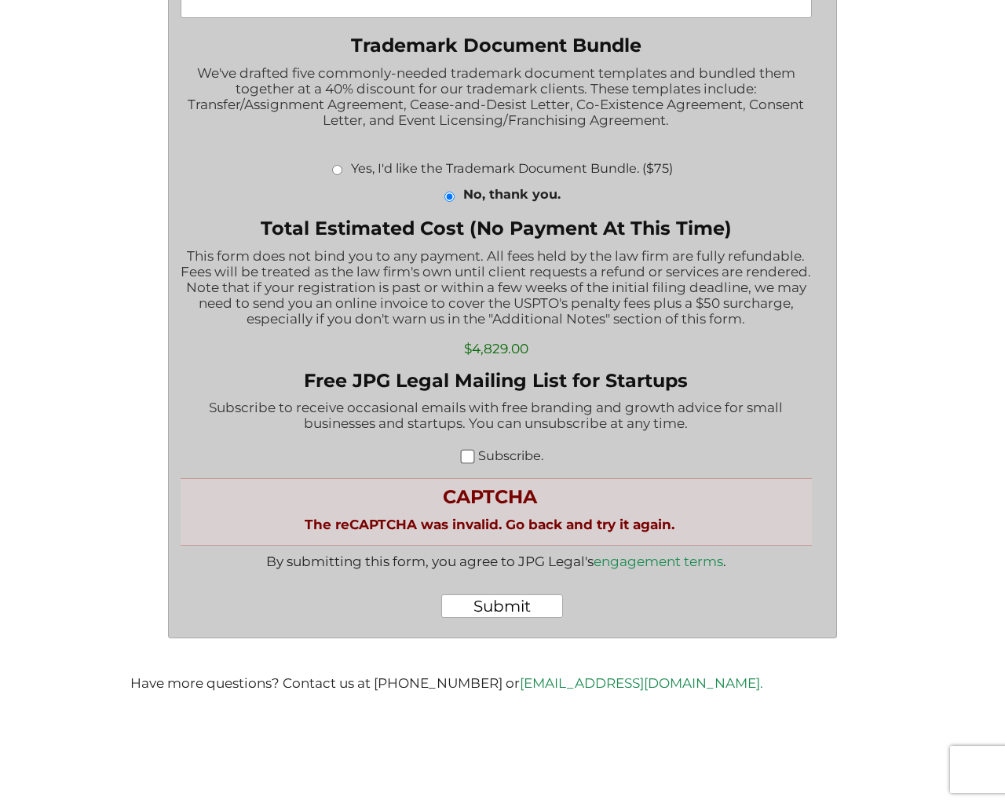
select select "No, thank you.|0"
select select "6 Classes ($4440)|4440"
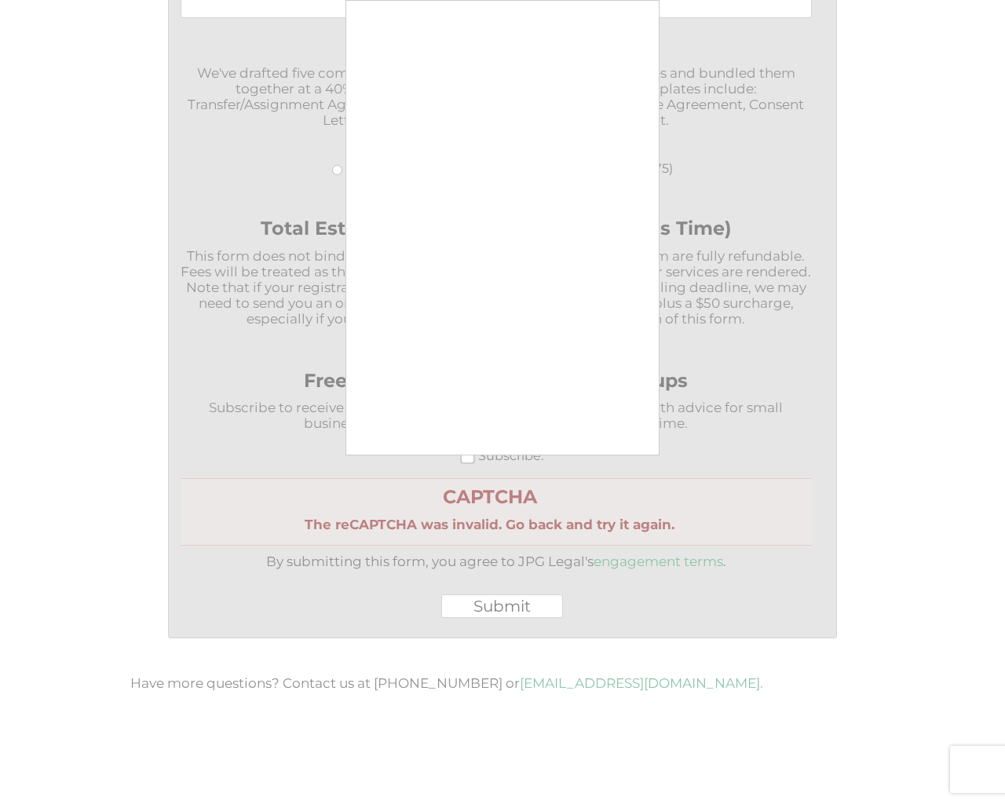
select select "Yes, for five classes. ($1500)|1500"
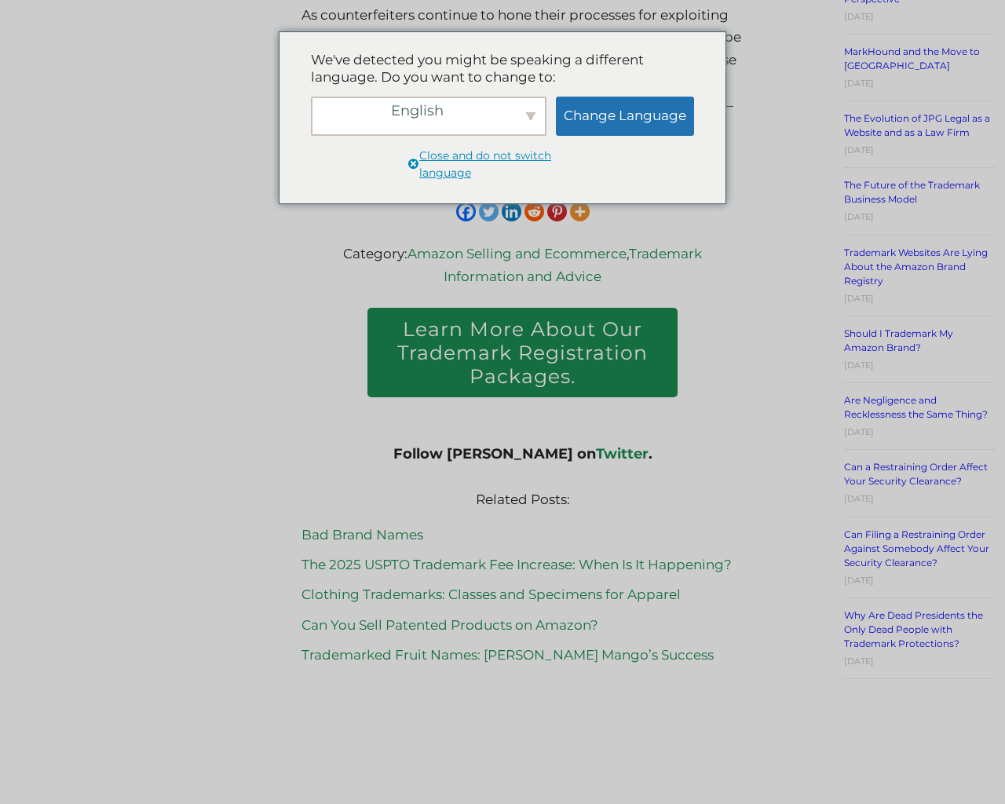
scroll to position [3104, 0]
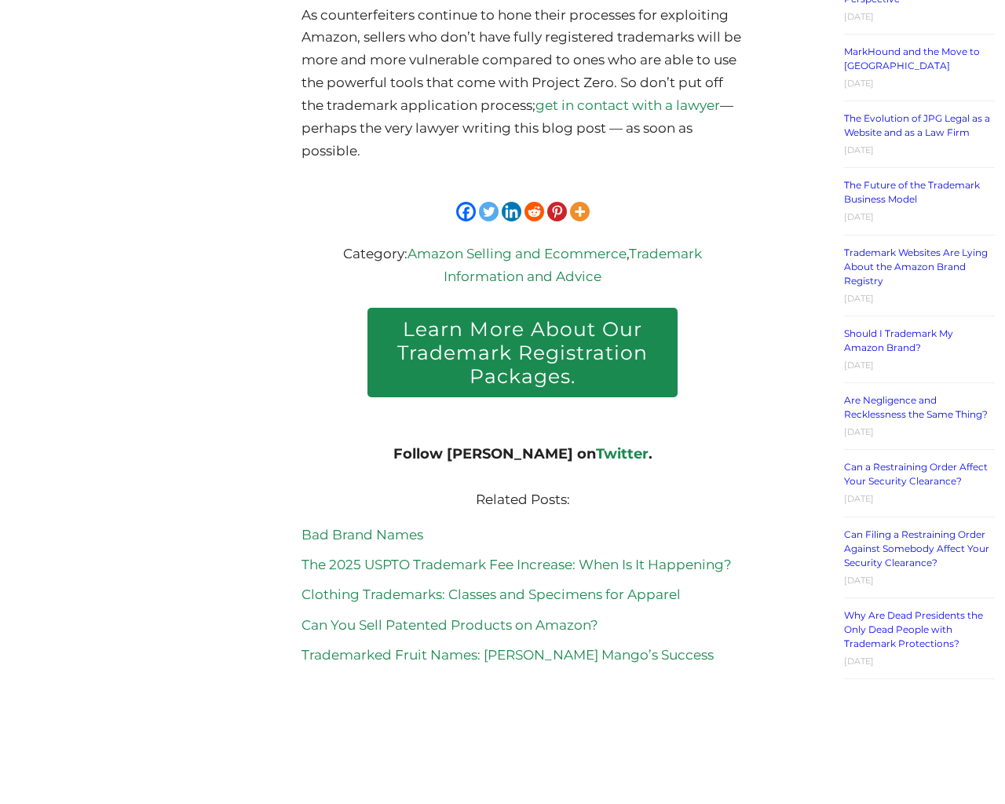
type input "[EMAIL_ADDRESS][DOMAIN_NAME]"
type input "1"
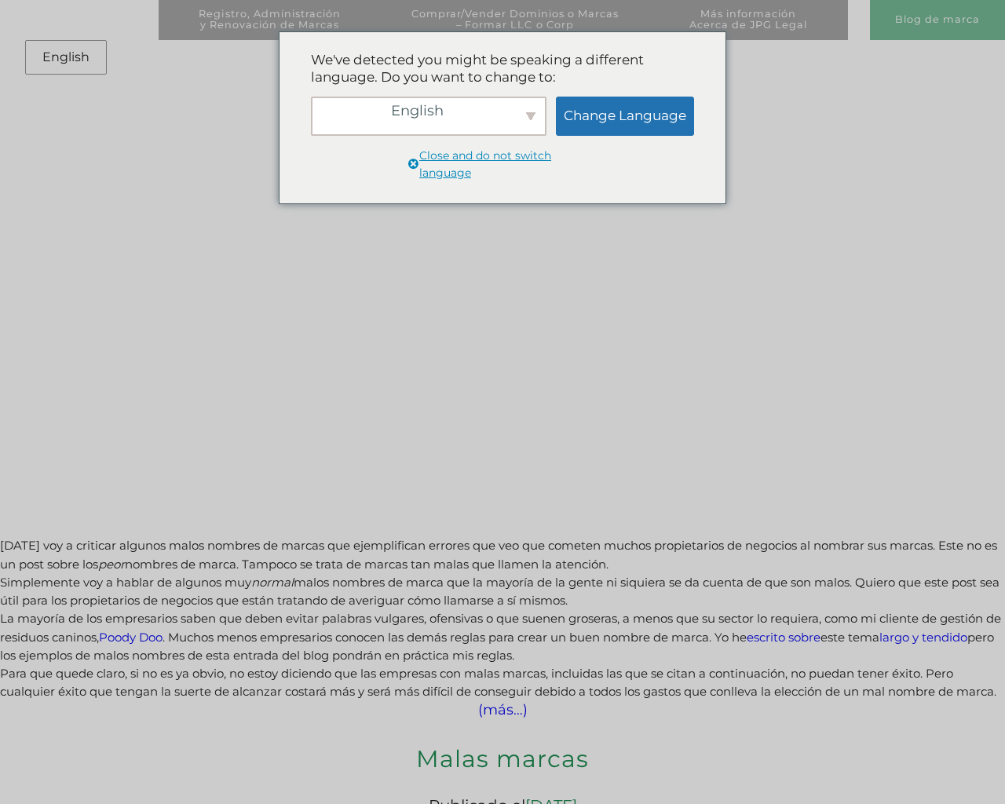
scroll to position [8071, 0]
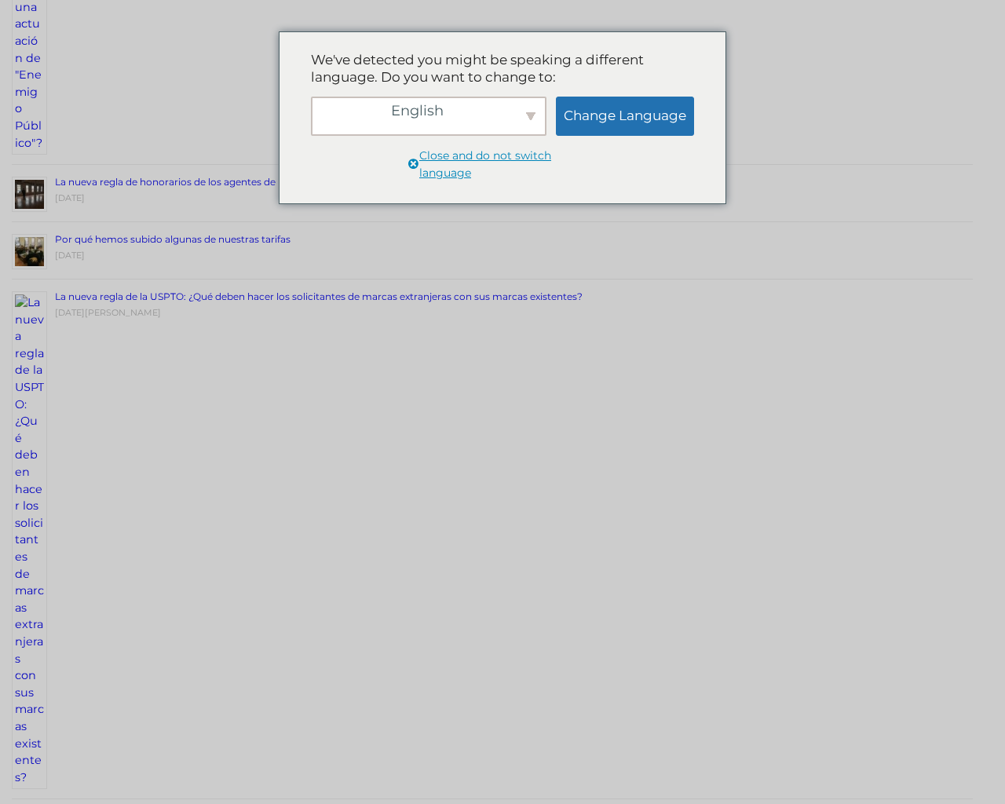
scroll to position [8071, 0]
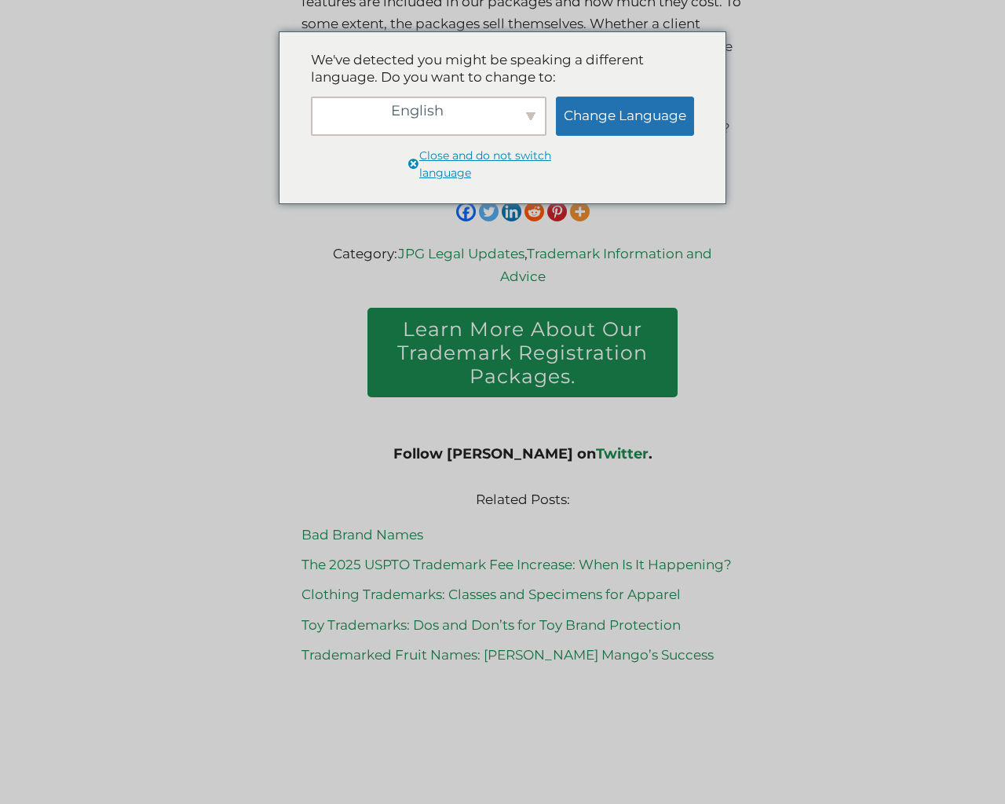
scroll to position [6135, 0]
type input "[EMAIL_ADDRESS][DOMAIN_NAME]"
type input "1"
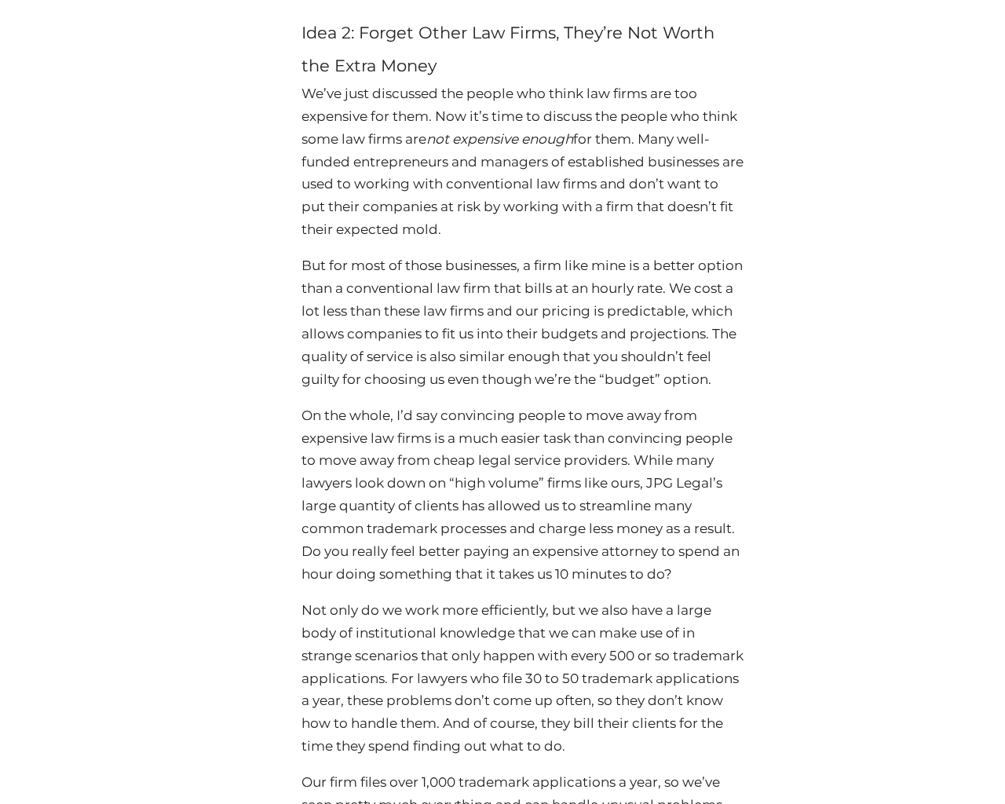
scroll to position [6135, 0]
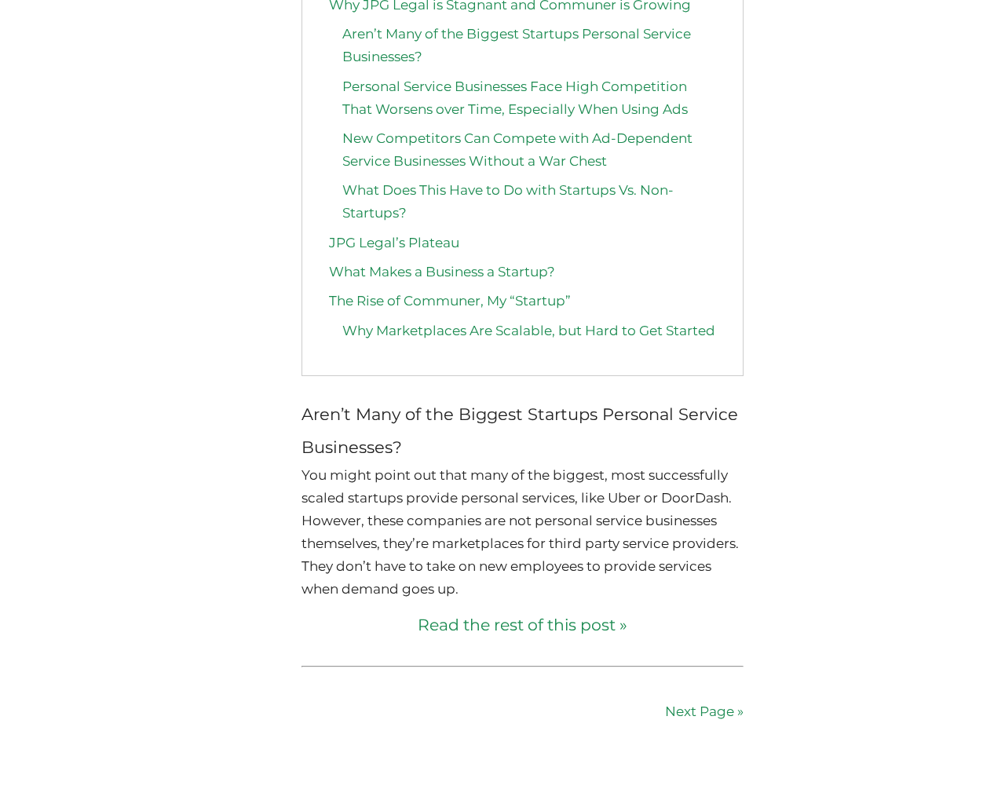
scroll to position [10525, 0]
type input "[EMAIL_ADDRESS][DOMAIN_NAME]"
type input "1"
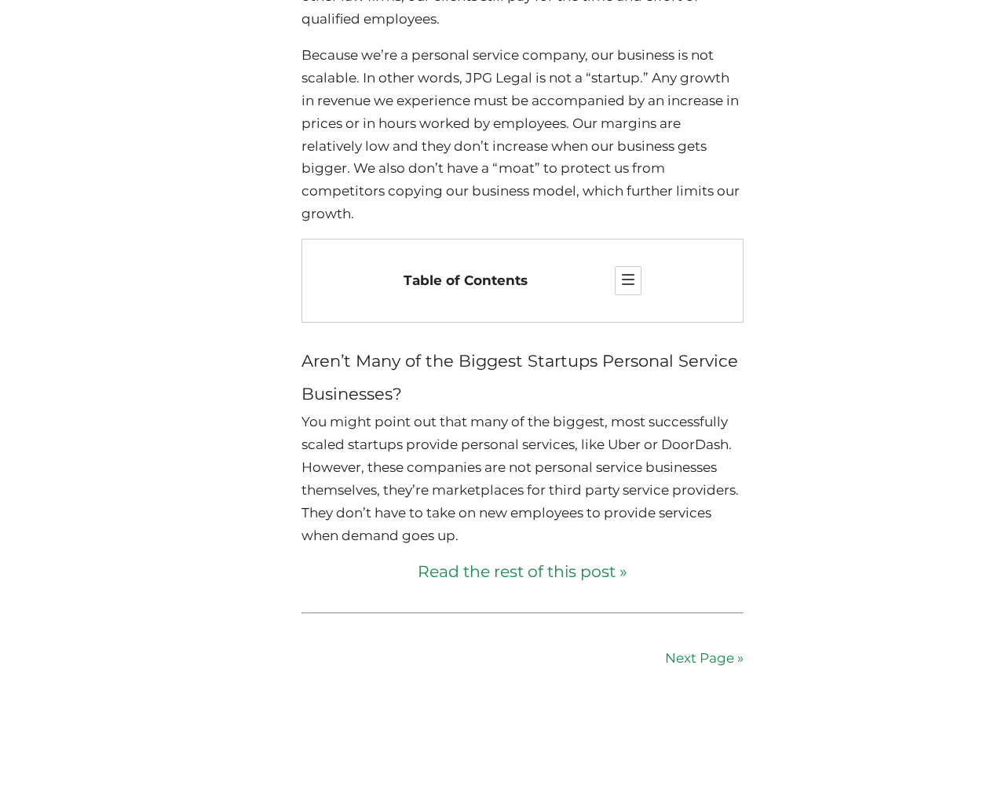
scroll to position [8763, 0]
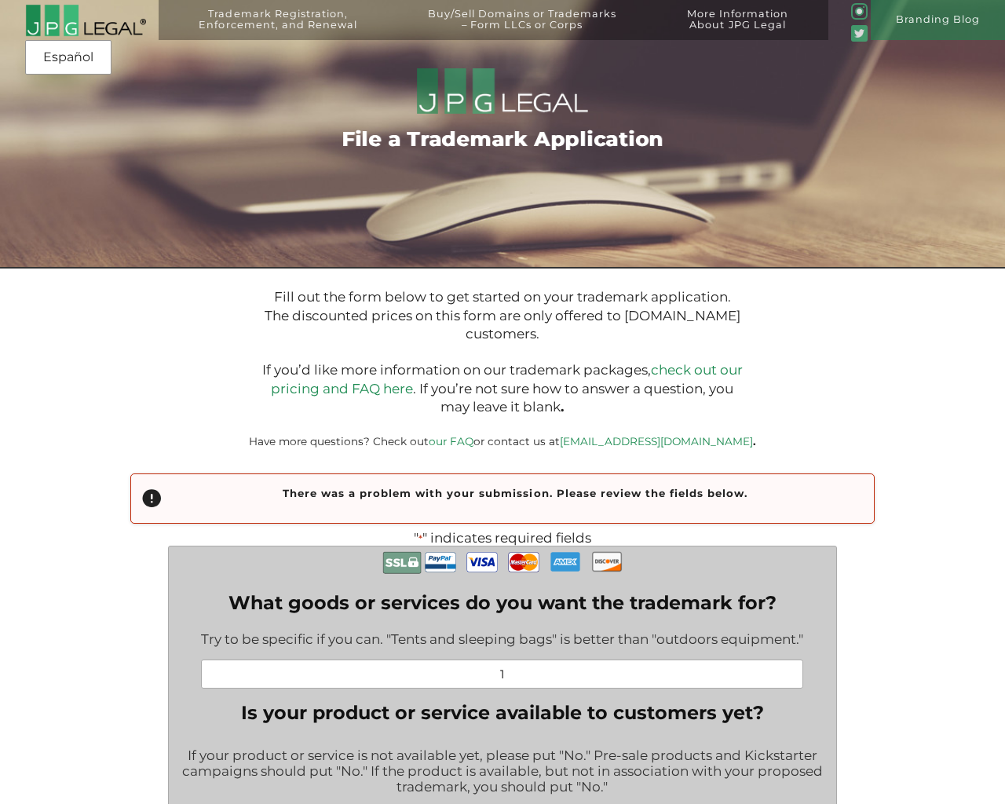
scroll to position [2784, 0]
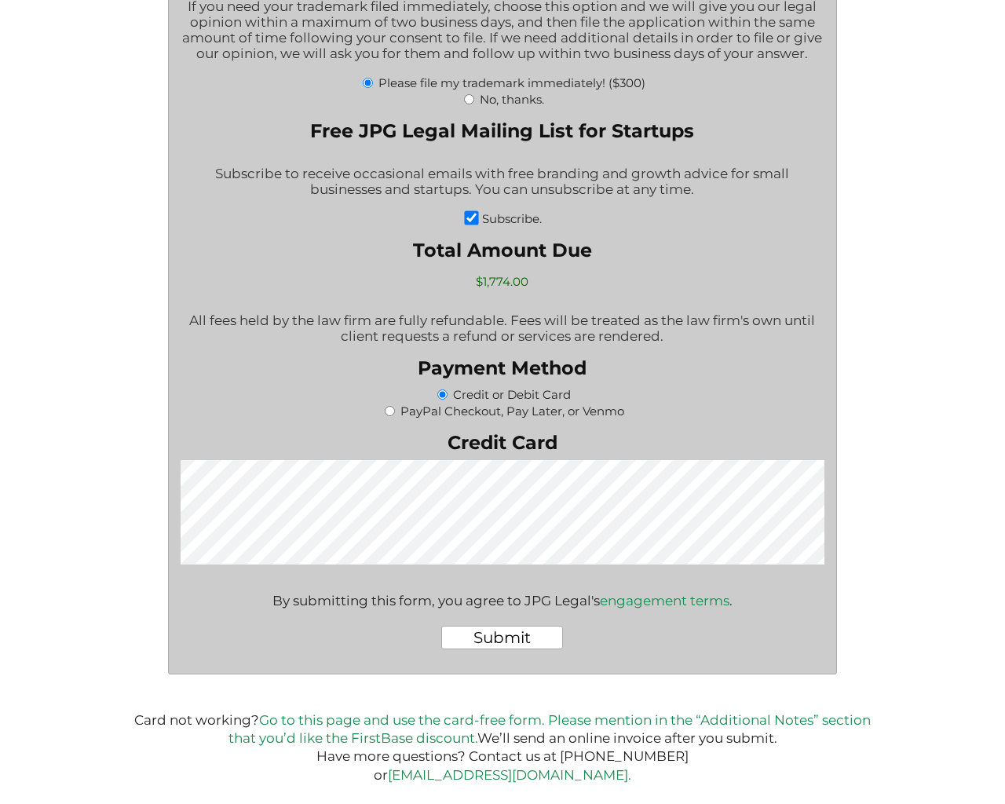
type input "http://www.example.com"
type textarea "1"
select select "Andorra"
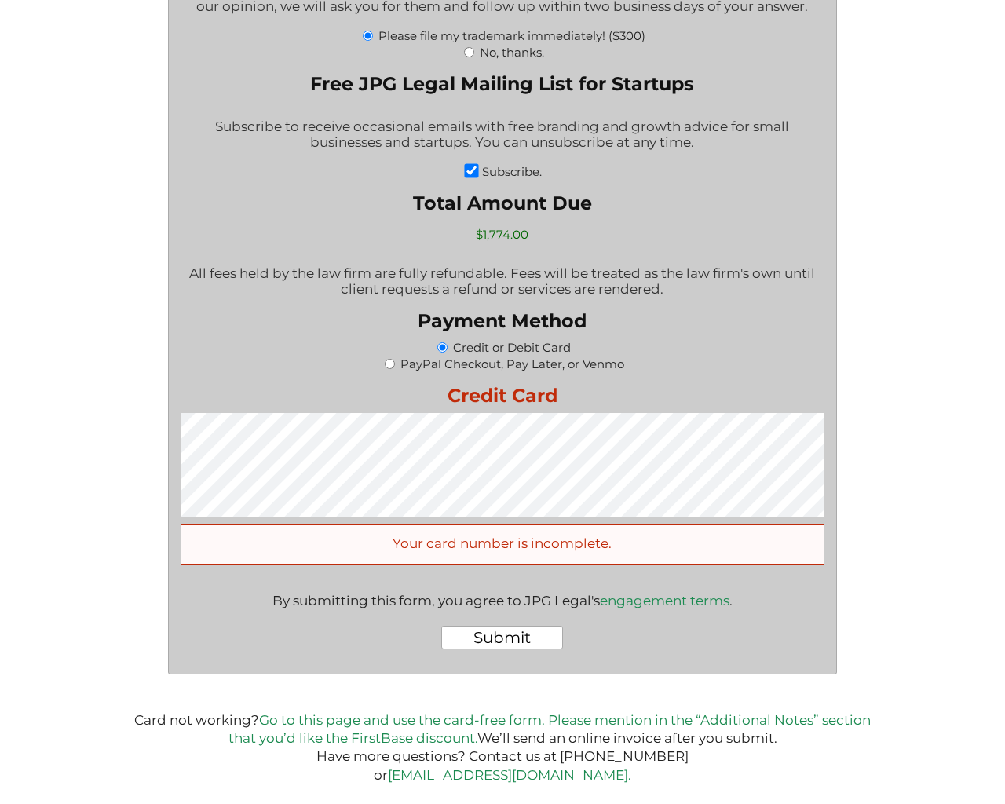
scroll to position [2831, 0]
